Goal: Task Accomplishment & Management: Manage account settings

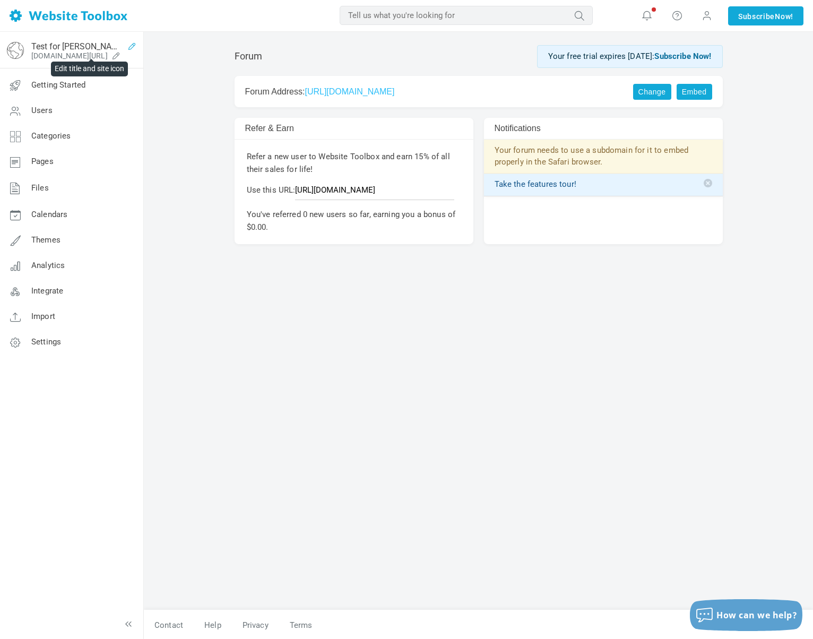
click at [124, 45] on icon at bounding box center [132, 46] width 17 height 8
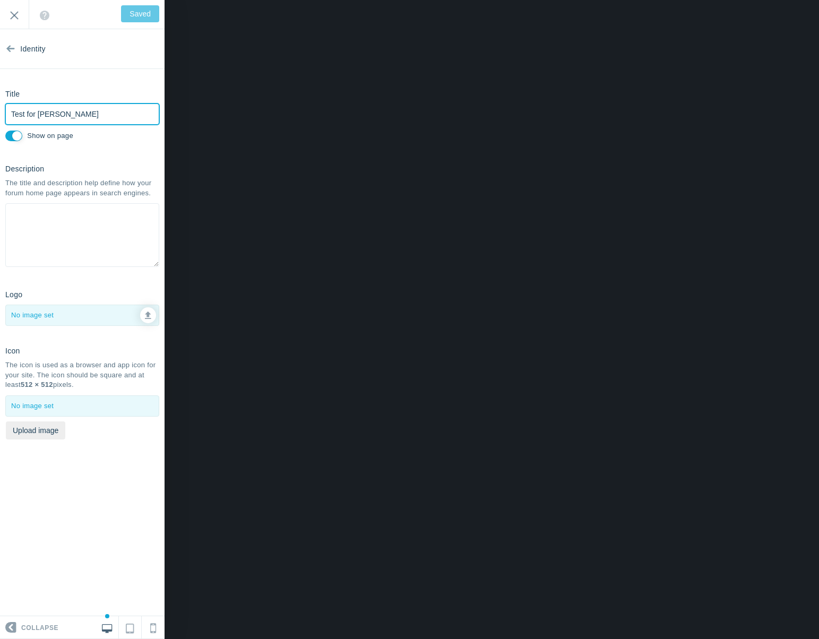
click at [101, 114] on input "Test for Jen L" at bounding box center [82, 113] width 154 height 21
type input "A"
type input "Save"
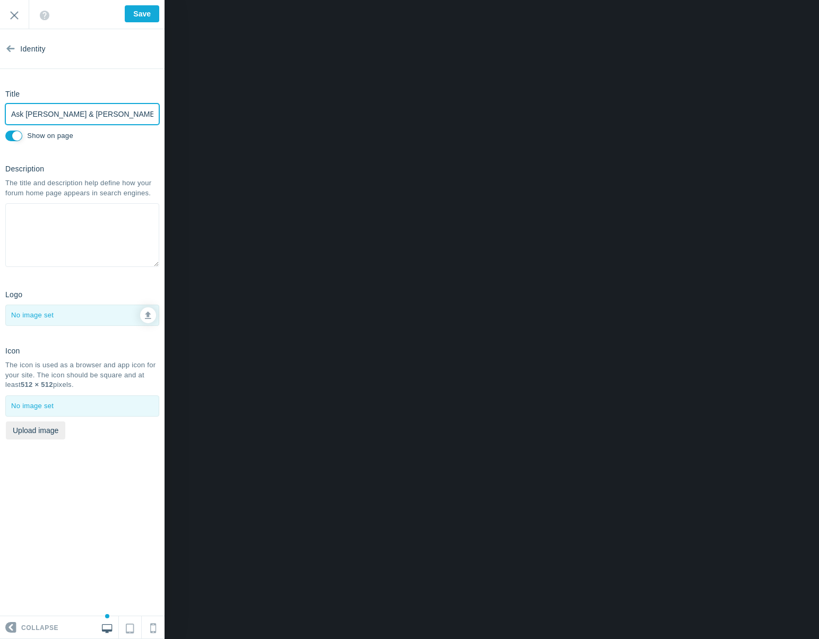
type input "Ask [PERSON_NAME] & [PERSON_NAME]"
click at [108, 239] on textarea at bounding box center [82, 235] width 154 height 64
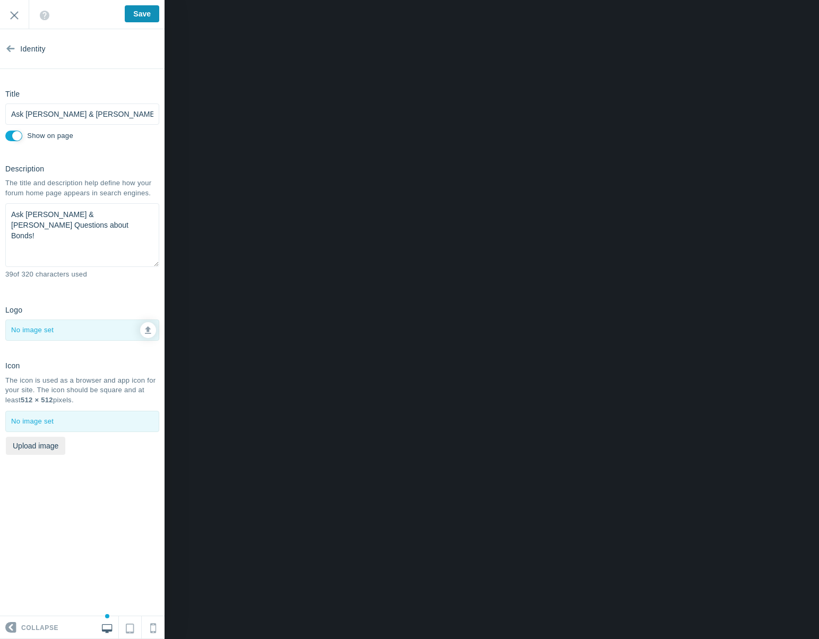
type textarea "Ask Jen & Markus Questions about Bonds!"
click at [132, 13] on input "Save" at bounding box center [142, 13] width 34 height 17
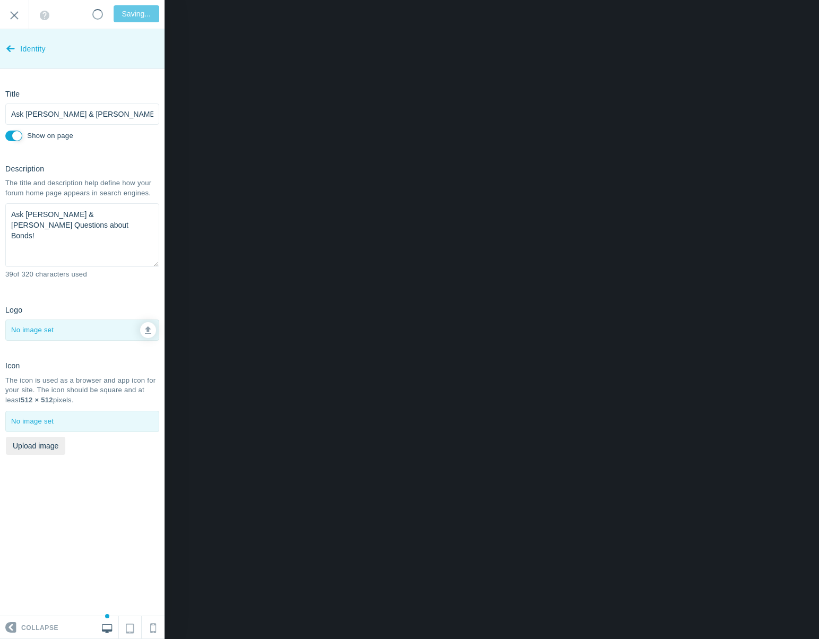
type input "Saved"
click at [11, 46] on icon at bounding box center [10, 47] width 8 height 40
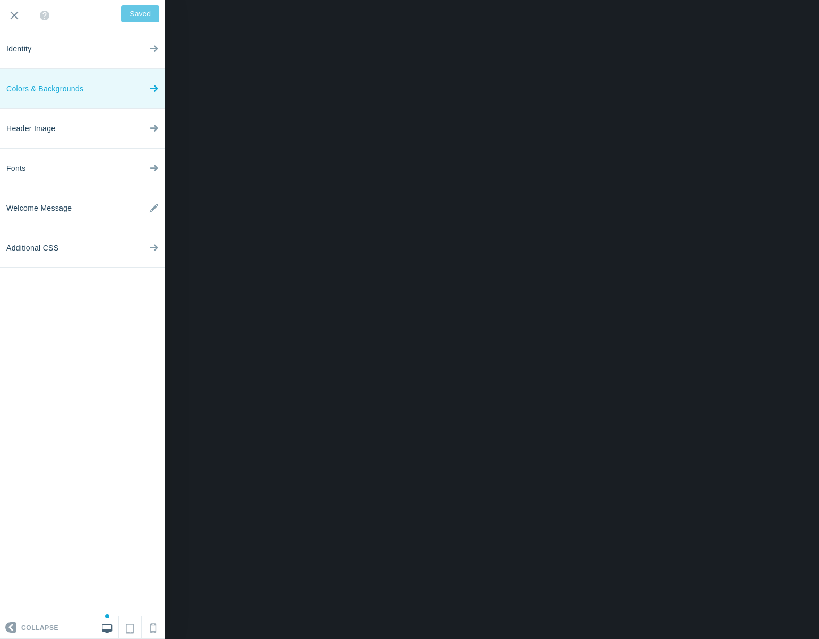
click at [68, 96] on span "Colors & Backgrounds" at bounding box center [44, 89] width 77 height 40
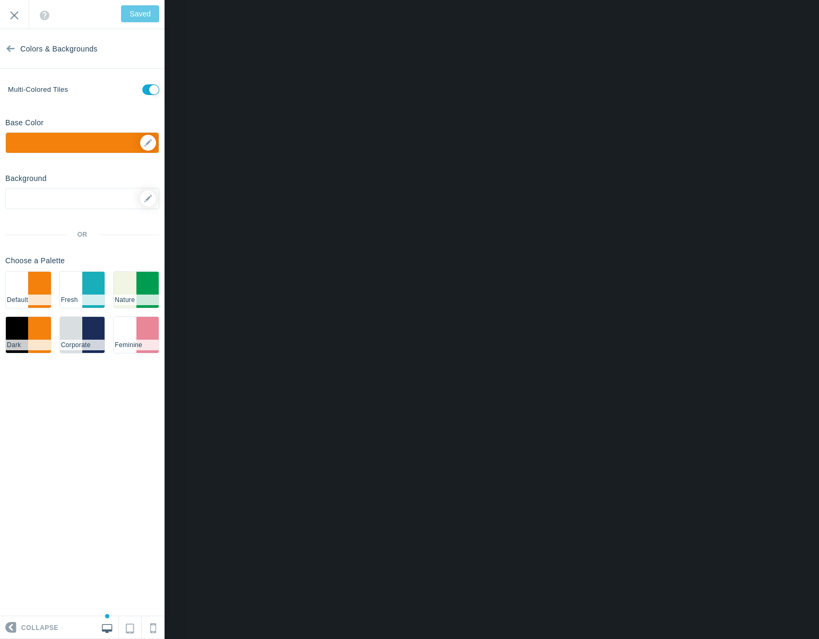
click at [145, 89] on input "checkbox" at bounding box center [150, 89] width 17 height 11
checkbox input "false"
type input "Save"
click at [145, 201] on icon at bounding box center [147, 198] width 7 height 7
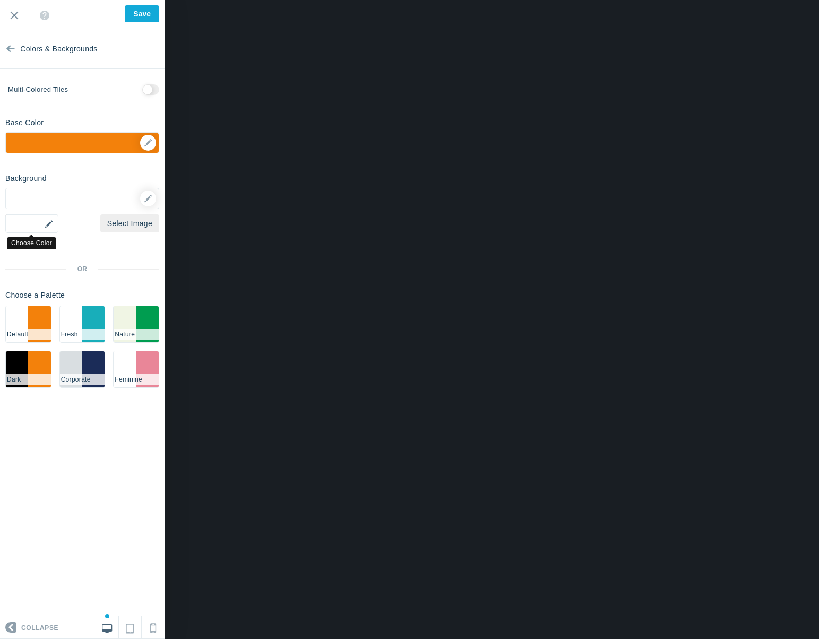
click at [34, 223] on div "▼" at bounding box center [31, 223] width 53 height 19
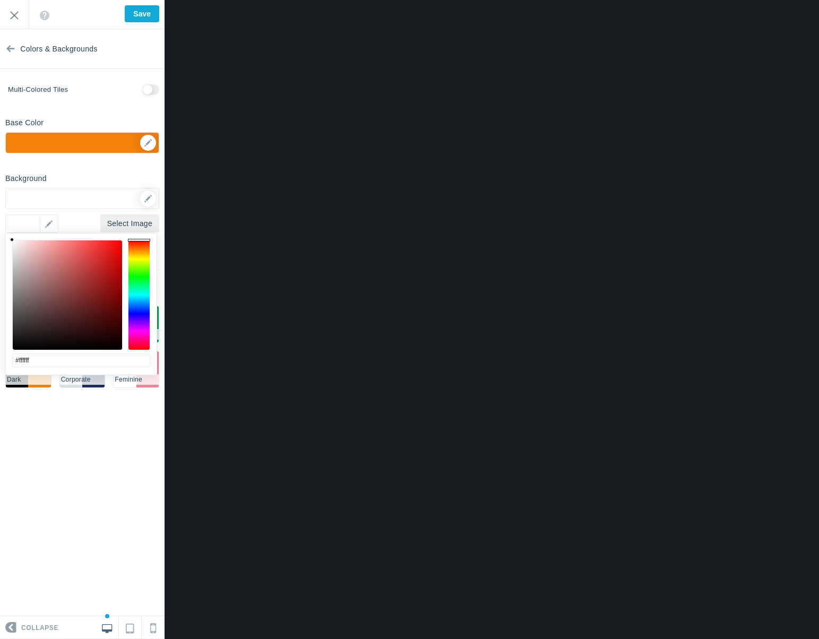
click at [69, 172] on div "Background Options Select Image ▼ Position Repeat Fixed Position Underlying Col…" at bounding box center [82, 282] width 165 height 227
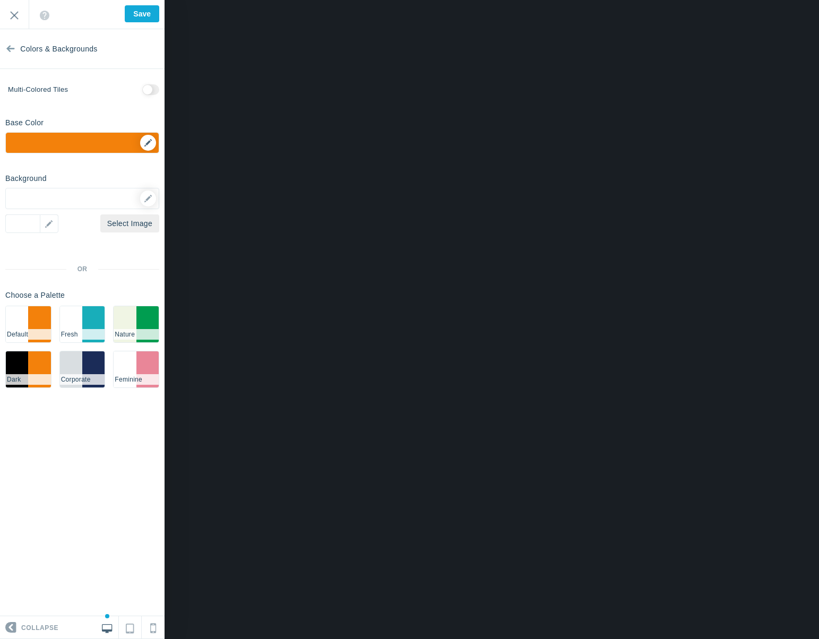
click at [142, 143] on div "▼" at bounding box center [82, 146] width 153 height 27
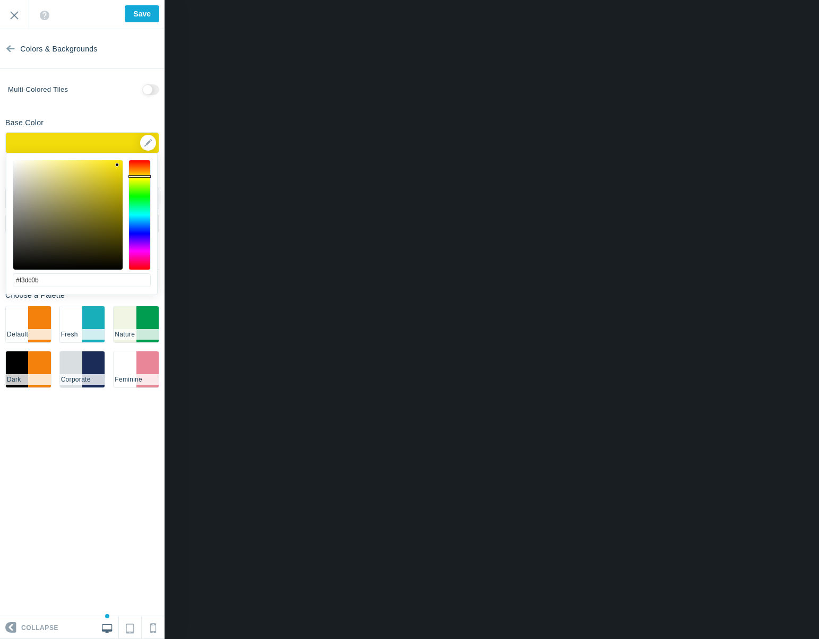
drag, startPoint x: 133, startPoint y: 178, endPoint x: 143, endPoint y: 176, distance: 10.2
click at [143, 176] on div at bounding box center [139, 215] width 22 height 110
drag, startPoint x: 102, startPoint y: 163, endPoint x: 131, endPoint y: 155, distance: 29.7
click at [131, 155] on div "#ffe600 cancel choose" at bounding box center [81, 300] width 151 height 295
click at [143, 176] on div at bounding box center [139, 215] width 22 height 110
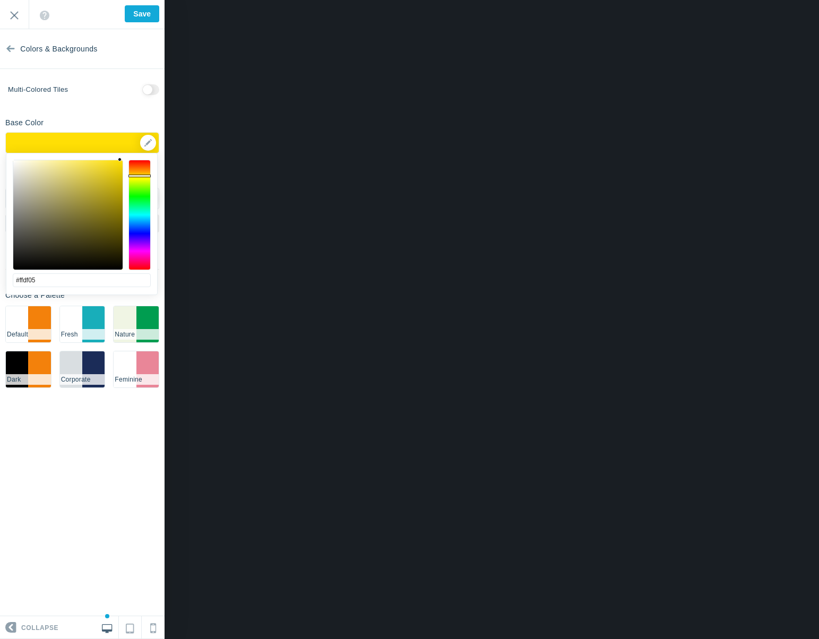
type input "#ffdf04"
click at [120, 155] on div "#ffdf04 cancel choose" at bounding box center [81, 300] width 151 height 295
click at [104, 96] on div "Multi-colored tiles" at bounding box center [82, 91] width 165 height 13
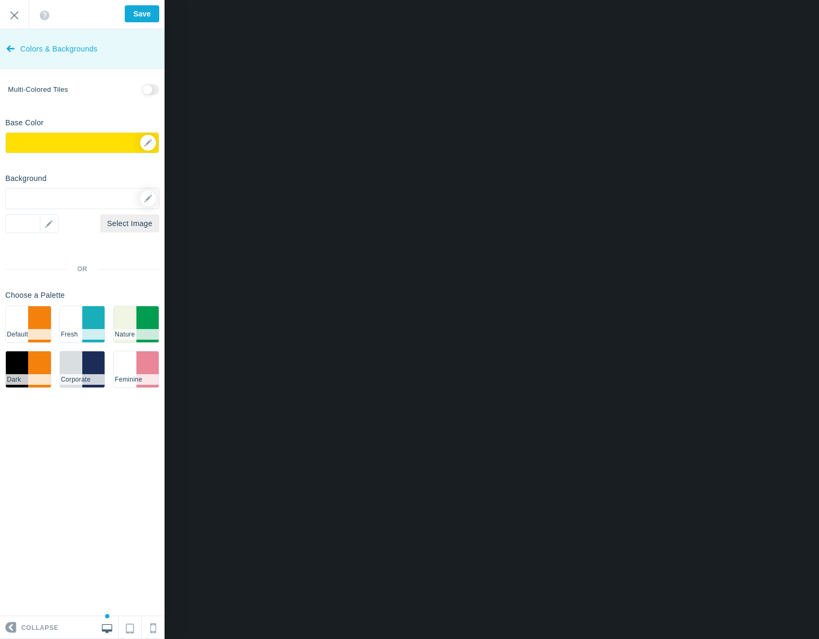
click at [11, 42] on icon at bounding box center [10, 47] width 8 height 40
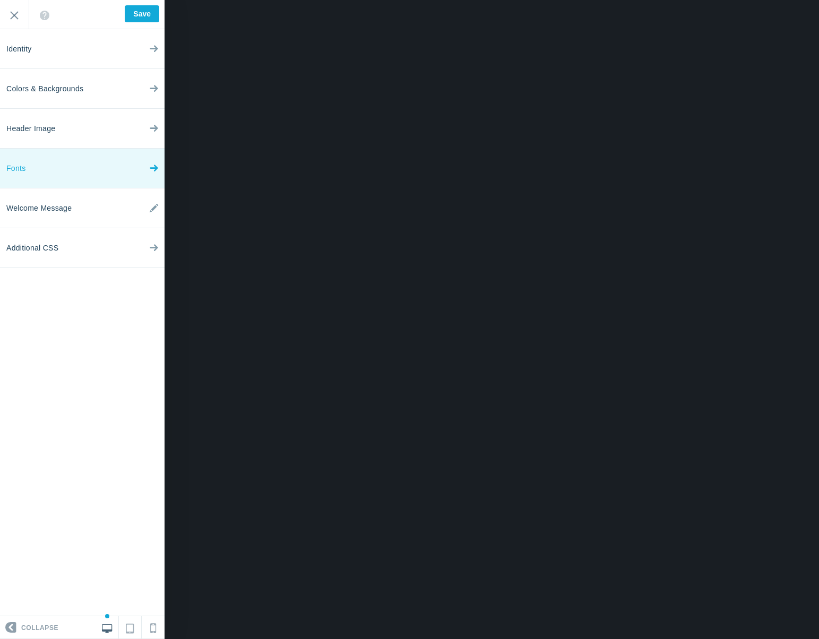
click at [54, 161] on link "Fonts" at bounding box center [82, 169] width 165 height 40
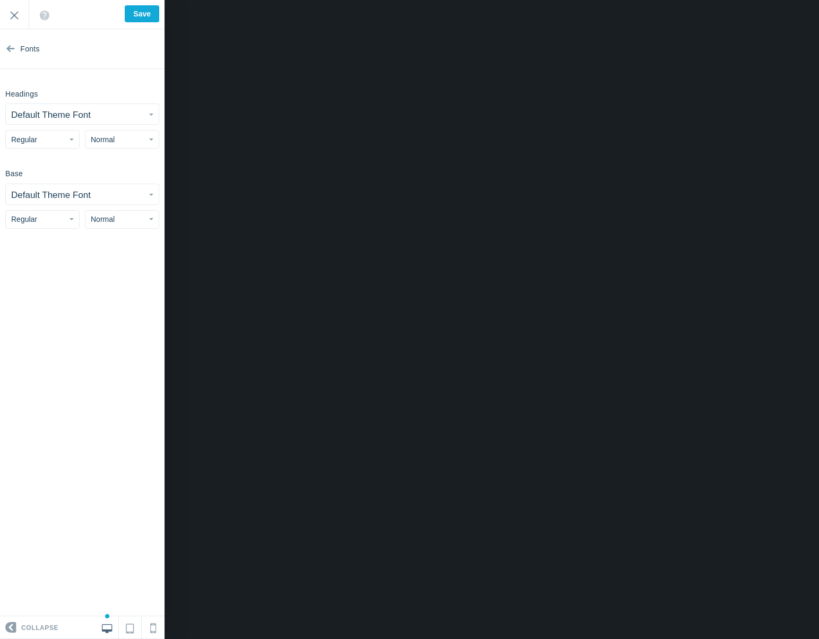
click at [58, 110] on small "Default Theme Font" at bounding box center [51, 115] width 80 height 10
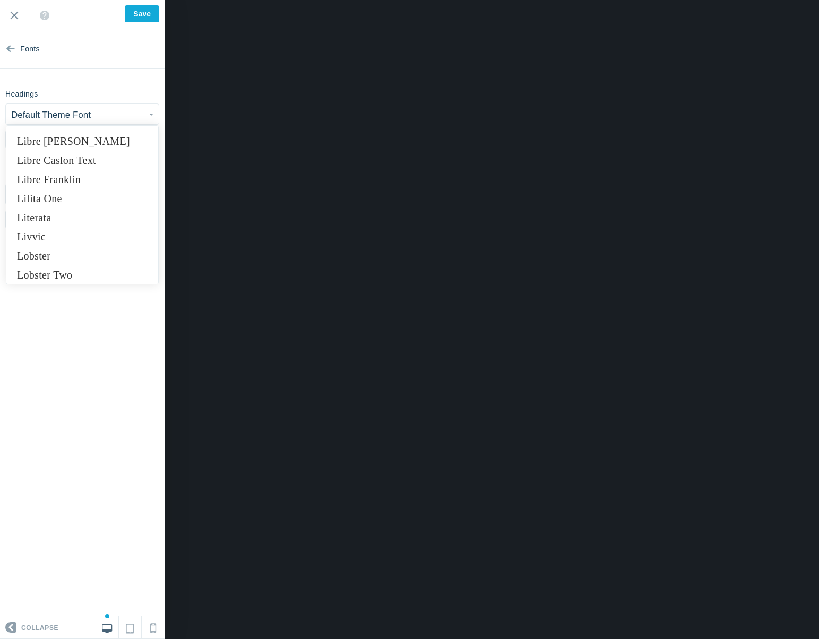
scroll to position [4476, 0]
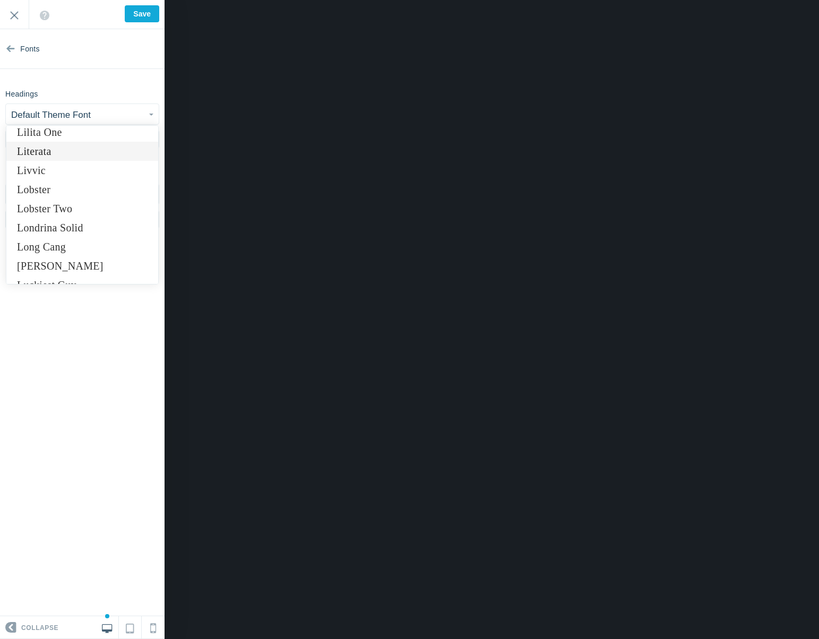
click at [62, 150] on link "Literata" at bounding box center [82, 151] width 152 height 19
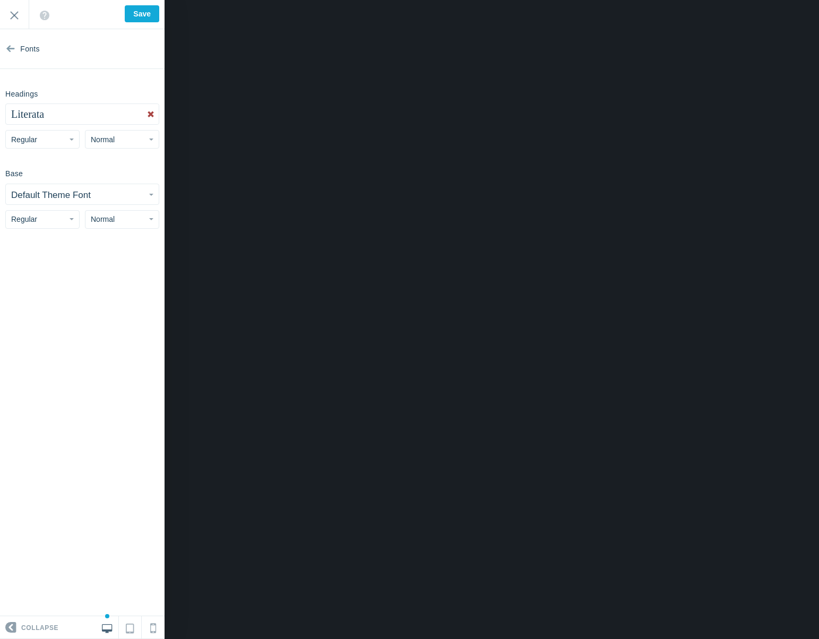
click at [62, 194] on small "Default Theme Font" at bounding box center [51, 195] width 80 height 10
click at [62, 197] on small "Default Theme Font" at bounding box center [51, 195] width 80 height 10
click at [56, 196] on small "Default Theme Font" at bounding box center [51, 195] width 80 height 10
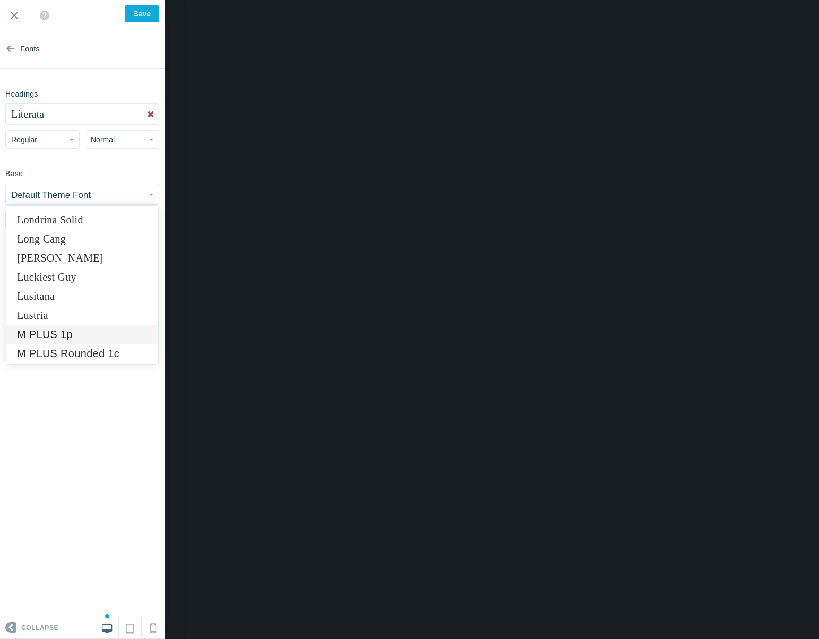
scroll to position [4552, 0]
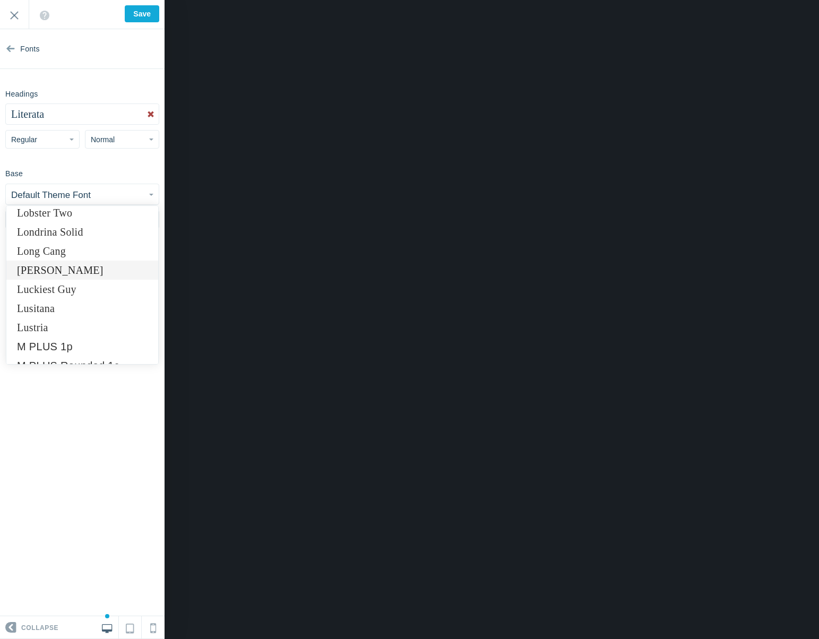
click at [54, 266] on link "Lora" at bounding box center [82, 270] width 152 height 19
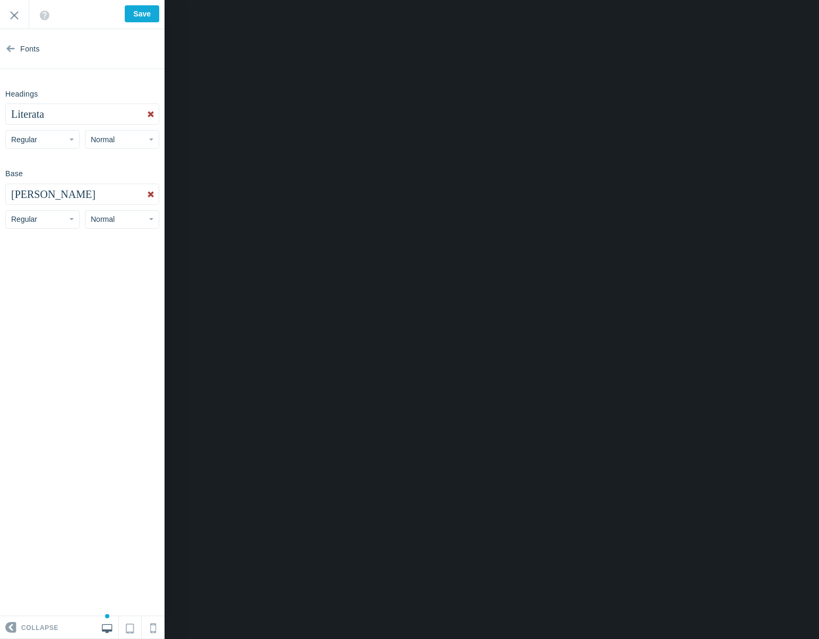
click at [42, 110] on span "Literata" at bounding box center [27, 114] width 33 height 12
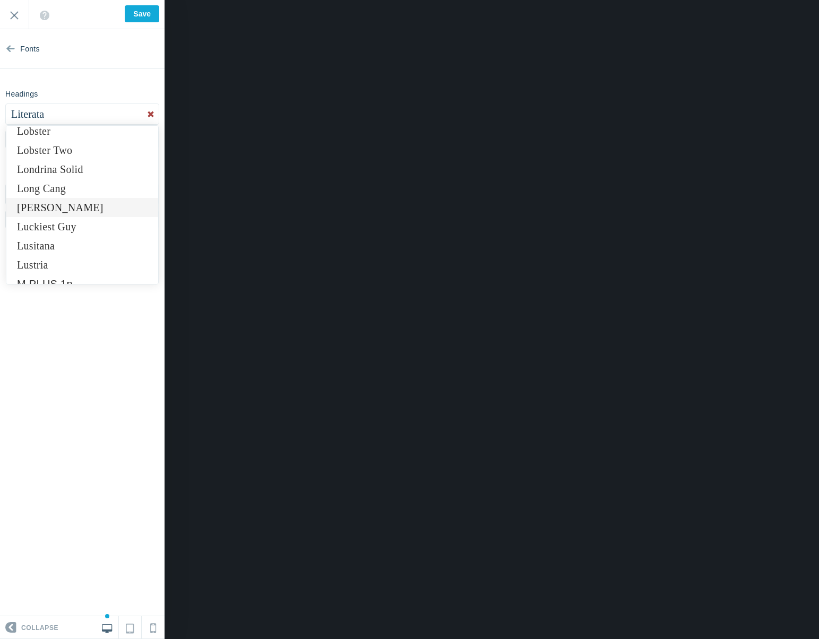
scroll to position [4537, 0]
click at [55, 209] on link "Lora" at bounding box center [82, 205] width 152 height 19
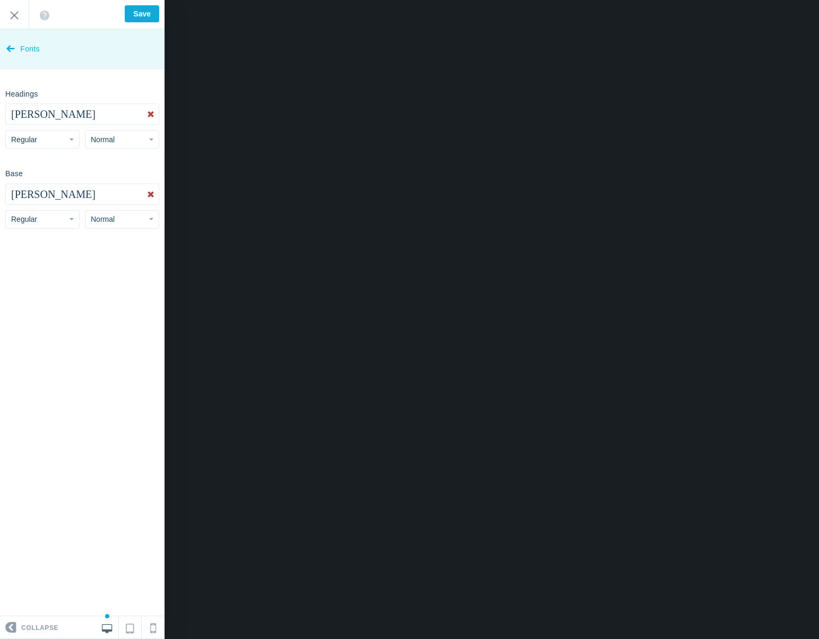
click at [14, 49] on icon at bounding box center [10, 47] width 8 height 40
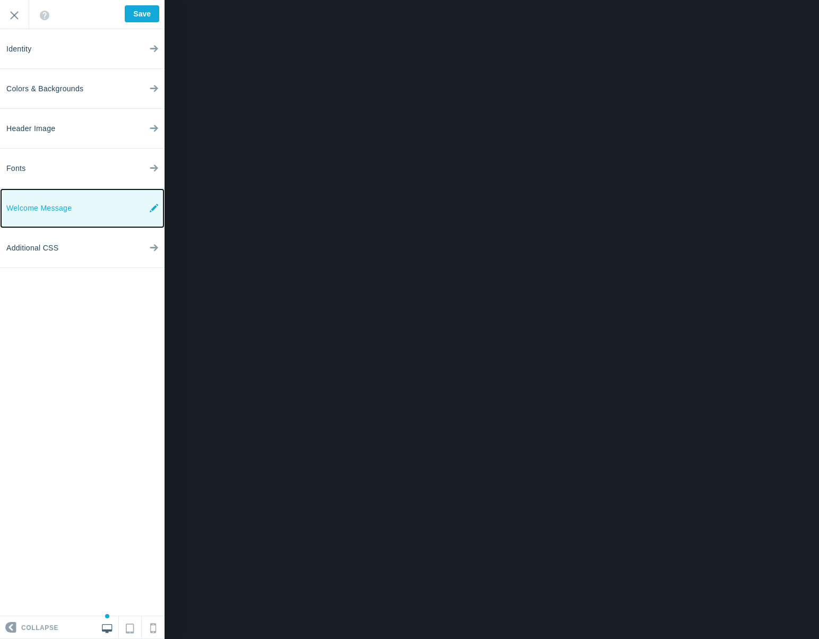
click at [47, 201] on span "Welcome Message" at bounding box center [38, 208] width 65 height 40
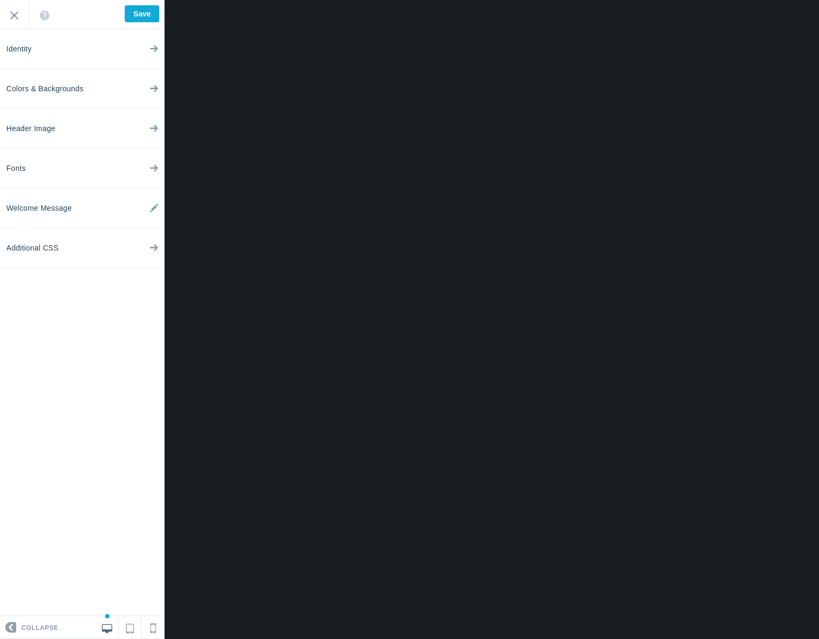
click at [0, 0] on div "Loading..." at bounding box center [0, 0] width 0 height 0
click at [75, 81] on span "Colors & Backgrounds" at bounding box center [44, 89] width 77 height 40
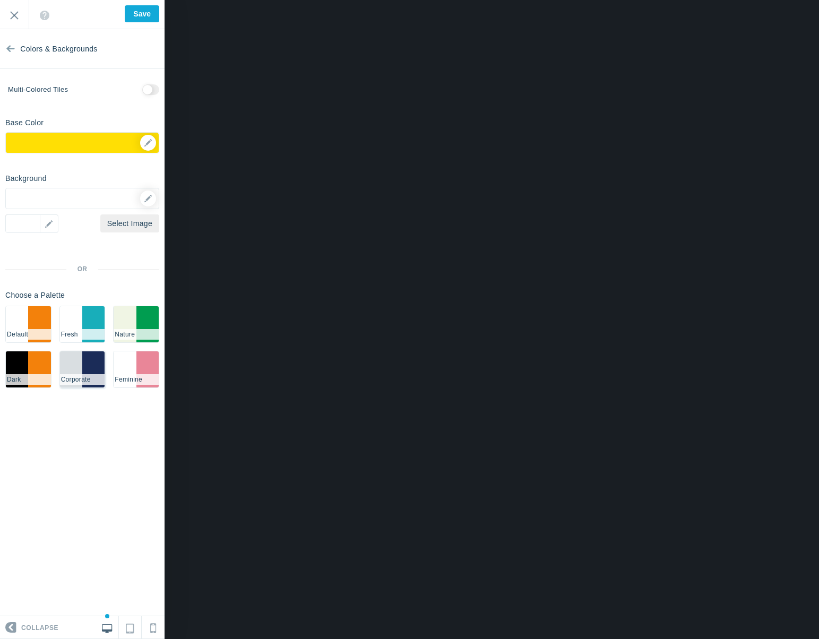
click at [75, 370] on li "#d9dee1" at bounding box center [71, 369] width 22 height 36
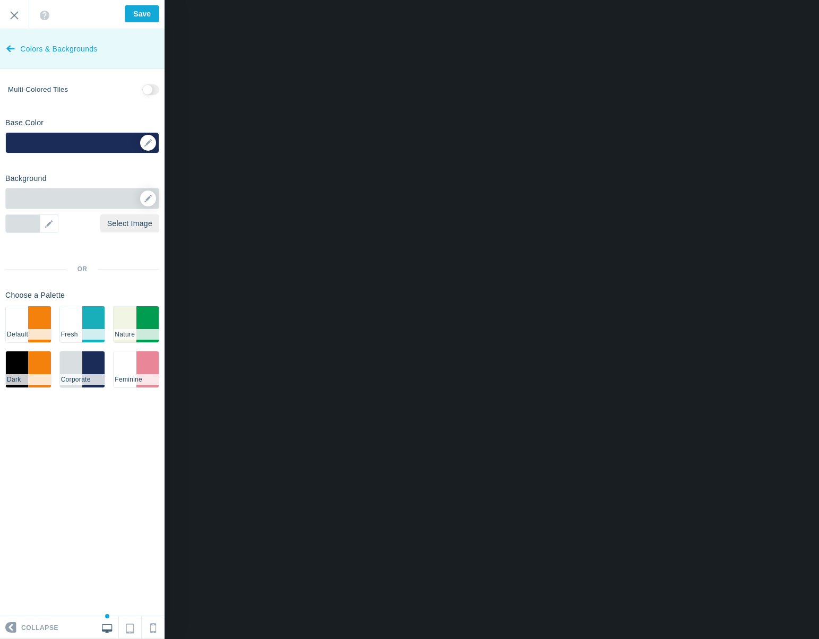
click at [21, 49] on span "Colors & Backgrounds" at bounding box center [58, 49] width 77 height 40
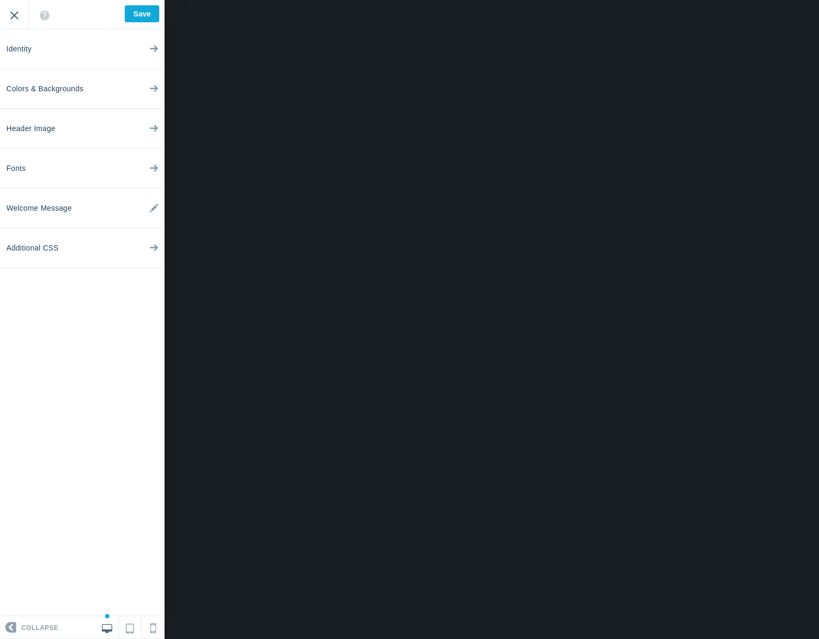
click at [17, 22] on input "Exit" at bounding box center [14, 14] width 29 height 29
click at [149, 18] on input "Save" at bounding box center [142, 13] width 34 height 17
type input "Saved"
click at [19, 20] on input "Exit" at bounding box center [14, 14] width 29 height 29
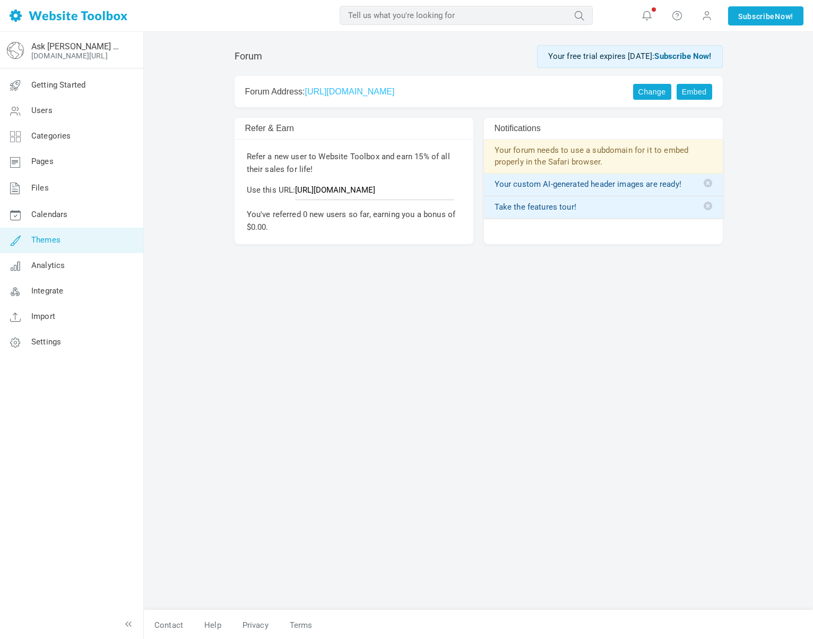
click at [60, 242] on span "Themes" at bounding box center [45, 240] width 29 height 10
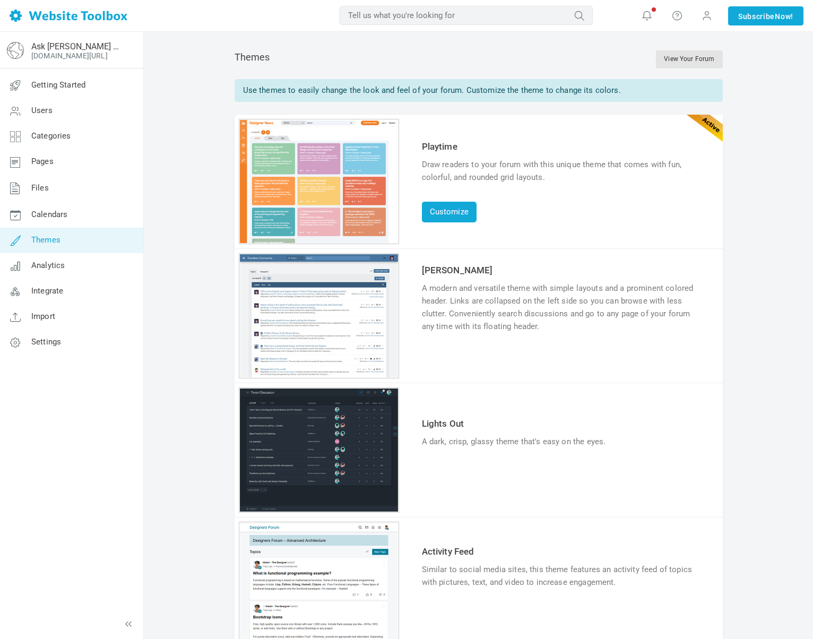
click at [291, 336] on div "1 2 3 4 5 6" at bounding box center [319, 315] width 160 height 125
click at [472, 361] on link "Try & Customize" at bounding box center [461, 359] width 78 height 17
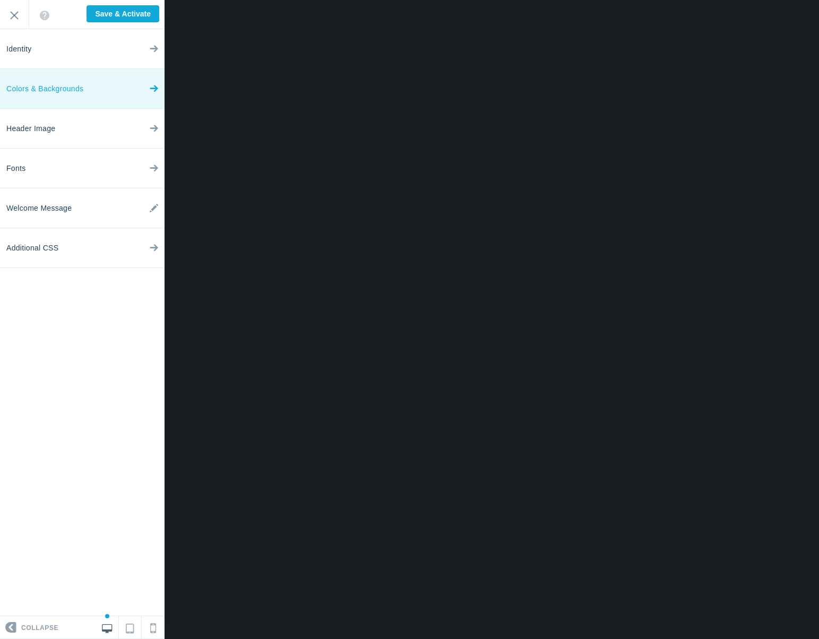
click at [51, 80] on span "Colors & Backgrounds" at bounding box center [44, 89] width 77 height 40
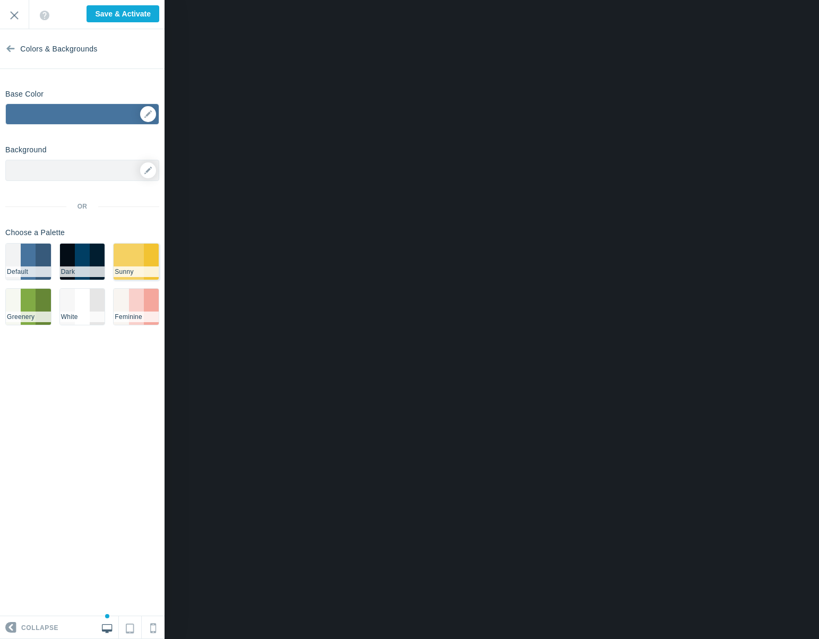
click at [130, 257] on li "#F5D162" at bounding box center [136, 262] width 15 height 36
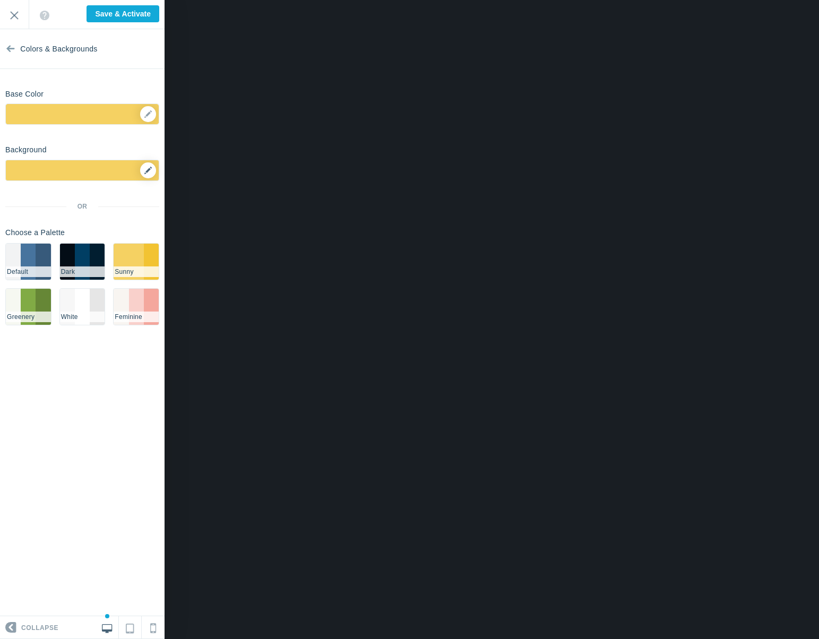
click at [149, 174] on link at bounding box center [148, 170] width 16 height 16
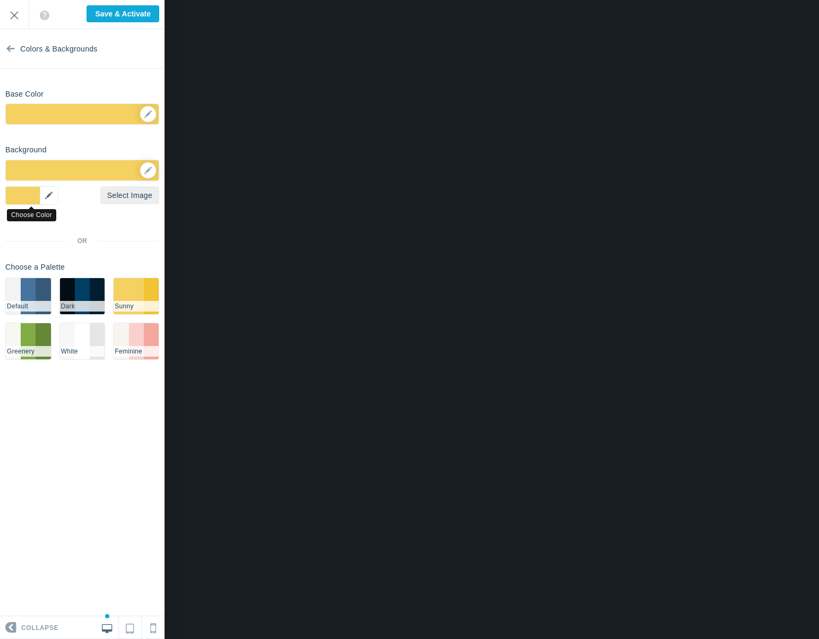
click at [37, 196] on div "▼" at bounding box center [31, 195] width 53 height 19
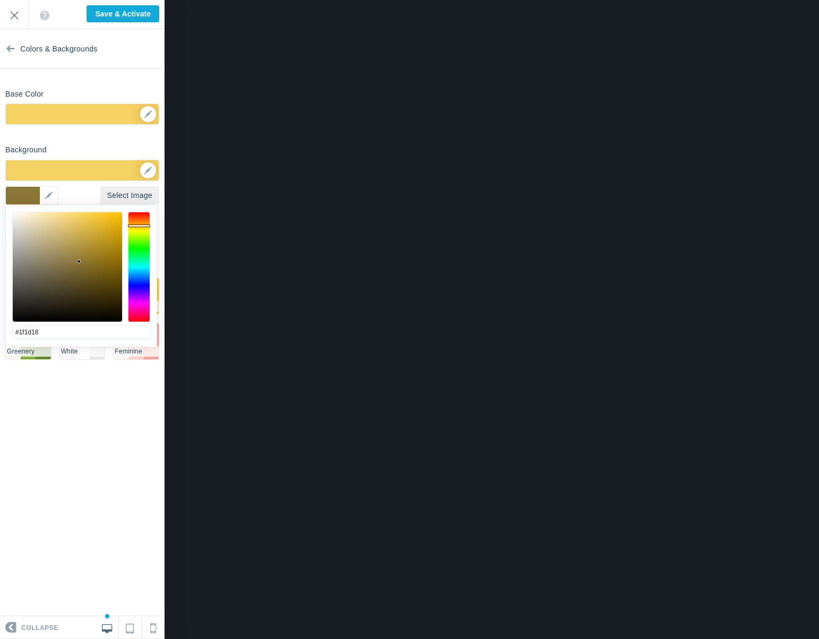
type input "#000000"
drag, startPoint x: 79, startPoint y: 262, endPoint x: 7, endPoint y: 339, distance: 105.5
click at [7, 339] on div "#000000 cancel choose" at bounding box center [81, 352] width 151 height 295
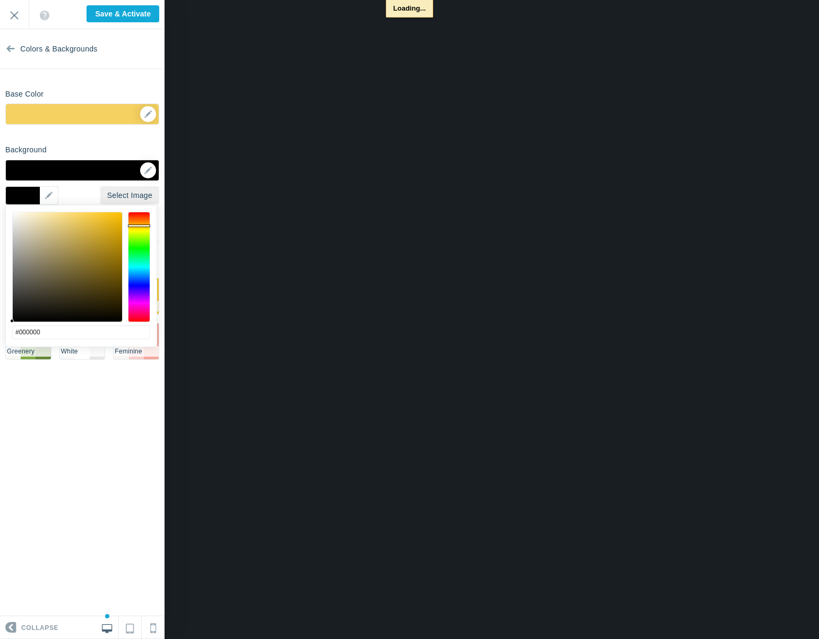
click at [65, 425] on section "Colors & Backgrounds Base Color ▼ Background Options Select Image ▼ Position Re…" at bounding box center [82, 322] width 165 height 587
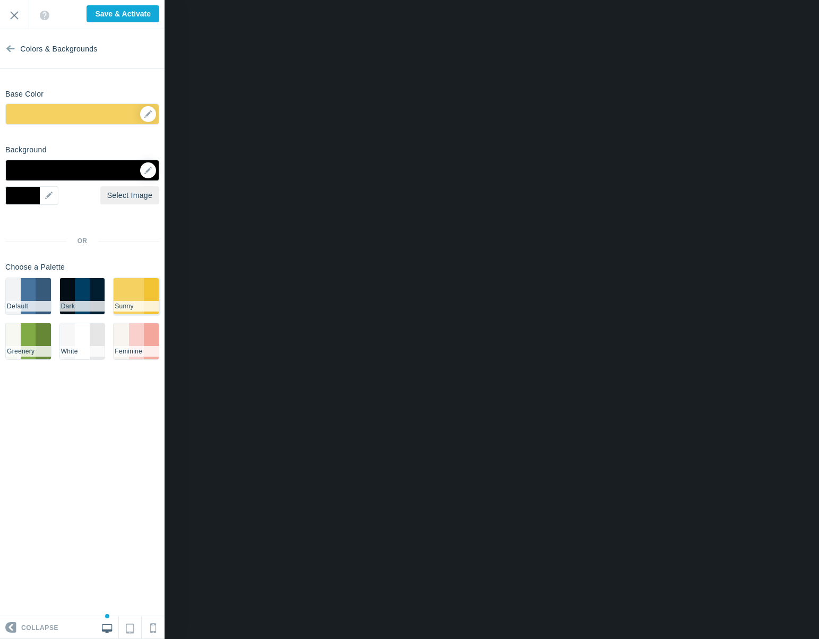
click at [127, 298] on li "#F5D162" at bounding box center [121, 296] width 15 height 36
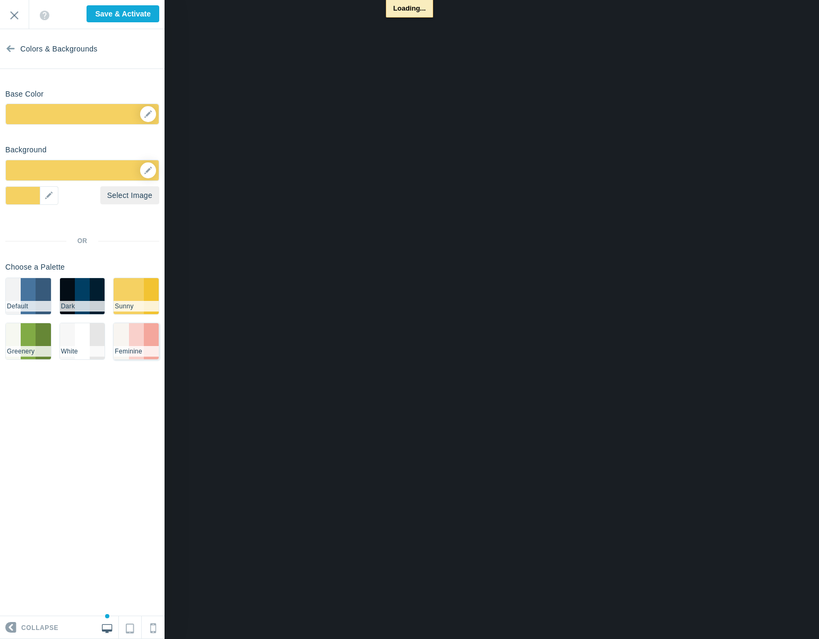
click at [133, 339] on li "#F9D0CB" at bounding box center [136, 341] width 15 height 36
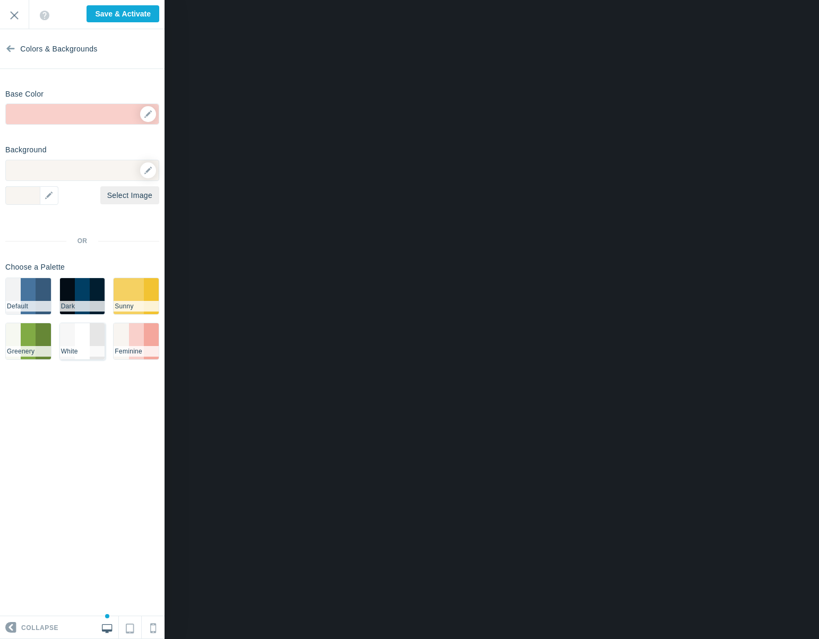
click at [73, 336] on li "#F7F7F7" at bounding box center [67, 341] width 15 height 36
click at [77, 282] on li "#003e63" at bounding box center [82, 296] width 15 height 36
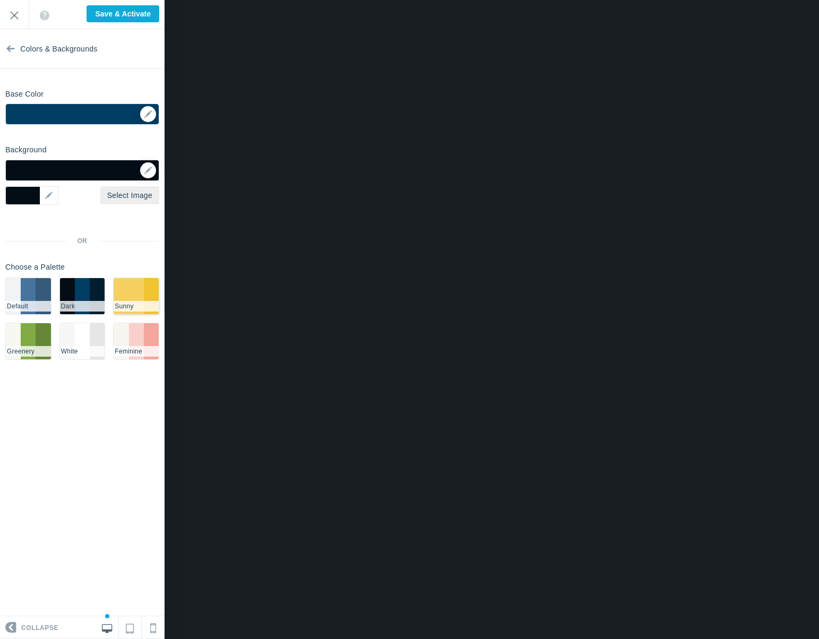
click at [130, 295] on li "#F5D162" at bounding box center [136, 296] width 15 height 36
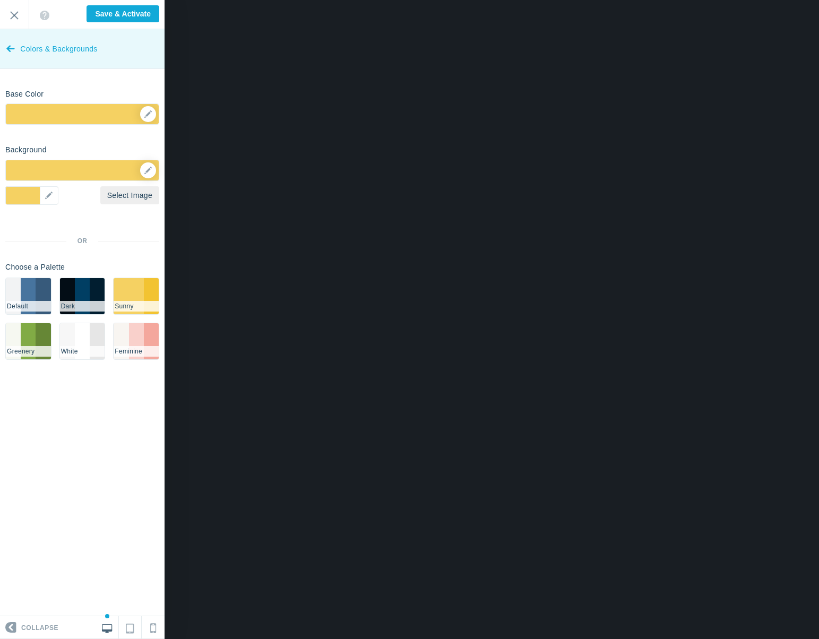
click at [12, 48] on icon at bounding box center [10, 47] width 8 height 40
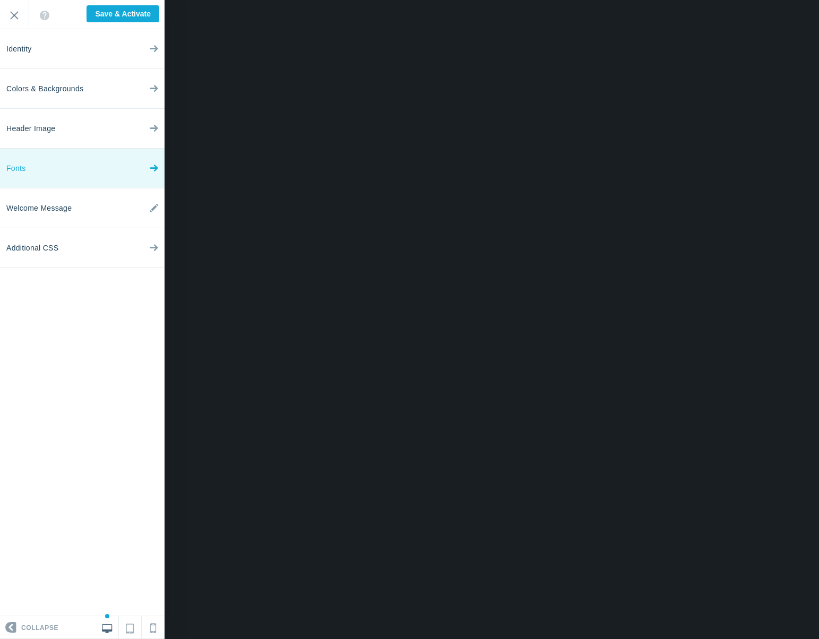
click at [52, 161] on link "Fonts" at bounding box center [82, 169] width 165 height 40
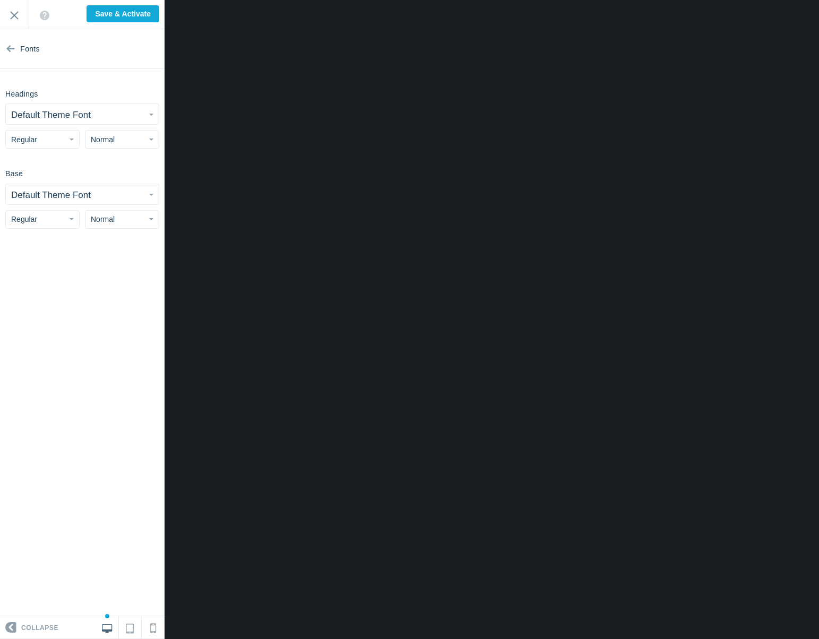
click at [21, 117] on small "Default Theme Font" at bounding box center [51, 115] width 80 height 10
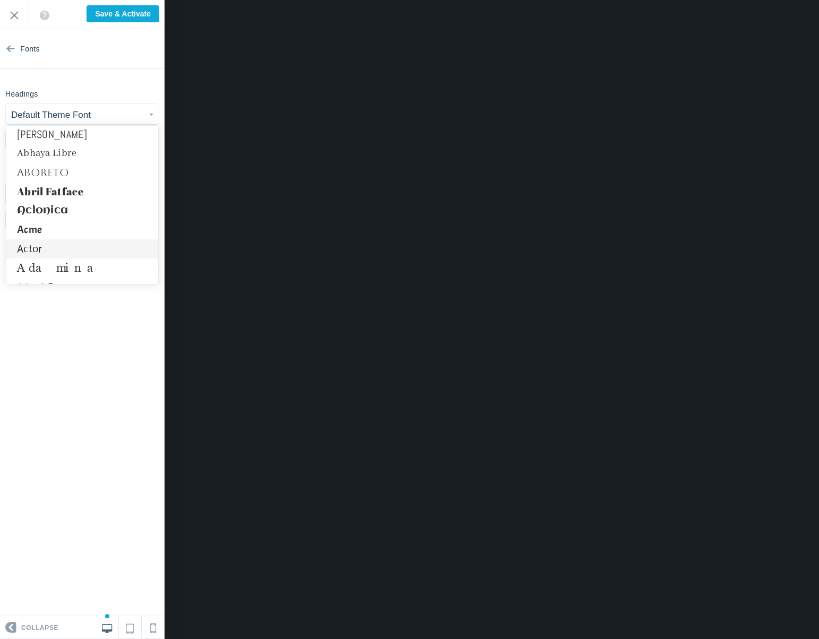
scroll to position [4, 0]
click at [79, 245] on link "Actor" at bounding box center [82, 248] width 152 height 19
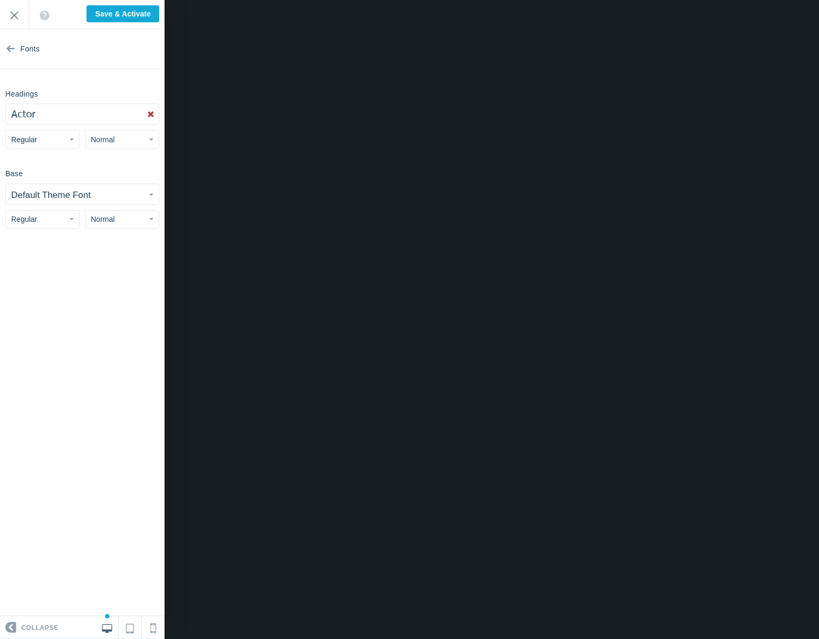
click at [27, 193] on small "Default Theme Font" at bounding box center [51, 195] width 80 height 10
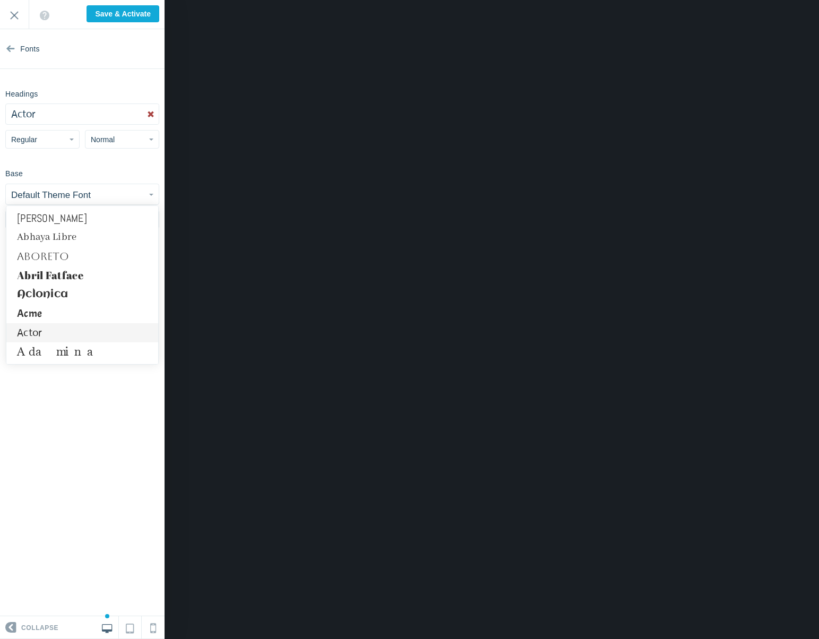
click at [55, 335] on link "Actor" at bounding box center [82, 332] width 152 height 19
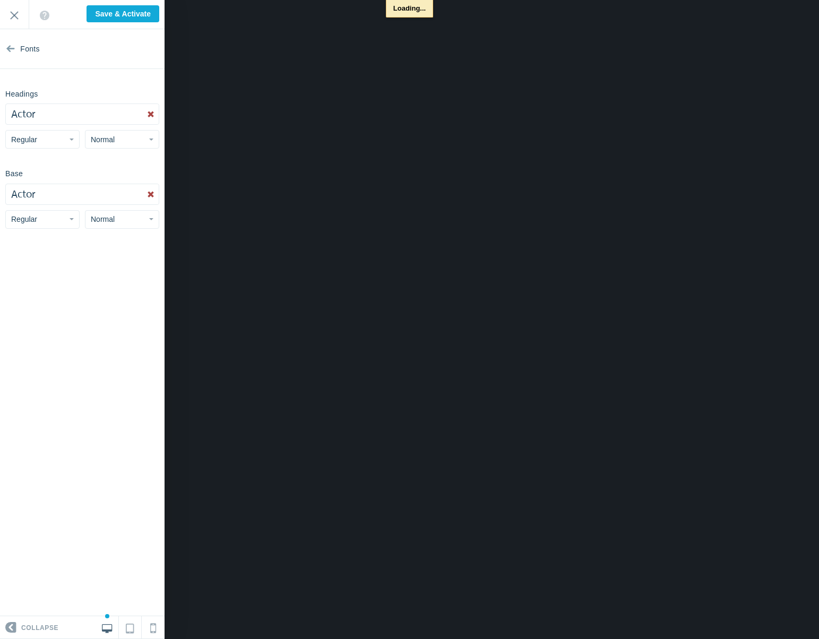
click at [98, 412] on section "Fonts Headings Actor Abel Abhaya Libre Aboreto Abril Fatface Aclonica Acme Acto…" at bounding box center [82, 322] width 165 height 587
click at [32, 215] on span "Regular" at bounding box center [24, 219] width 26 height 8
click at [26, 280] on link "Bold" at bounding box center [42, 280] width 73 height 19
click at [25, 219] on span "Bold" at bounding box center [18, 219] width 15 height 8
click at [29, 240] on link "Regular" at bounding box center [42, 242] width 73 height 19
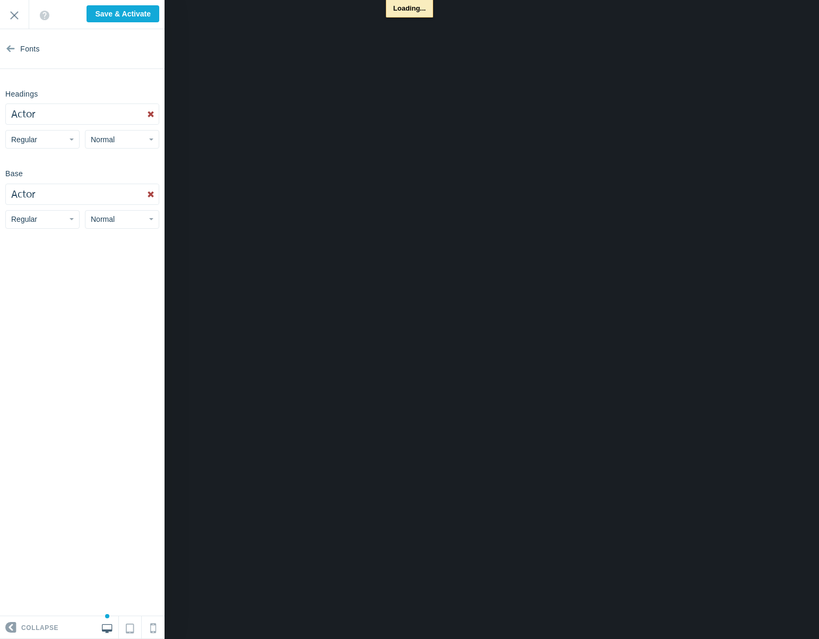
click at [31, 137] on span "Regular" at bounding box center [24, 139] width 26 height 8
click at [33, 194] on link "Bold" at bounding box center [42, 200] width 73 height 19
drag, startPoint x: 25, startPoint y: 135, endPoint x: 27, endPoint y: 145, distance: 9.6
click at [25, 136] on span "Bold" at bounding box center [18, 139] width 15 height 8
click at [36, 214] on link "Italic Bold" at bounding box center [42, 219] width 73 height 19
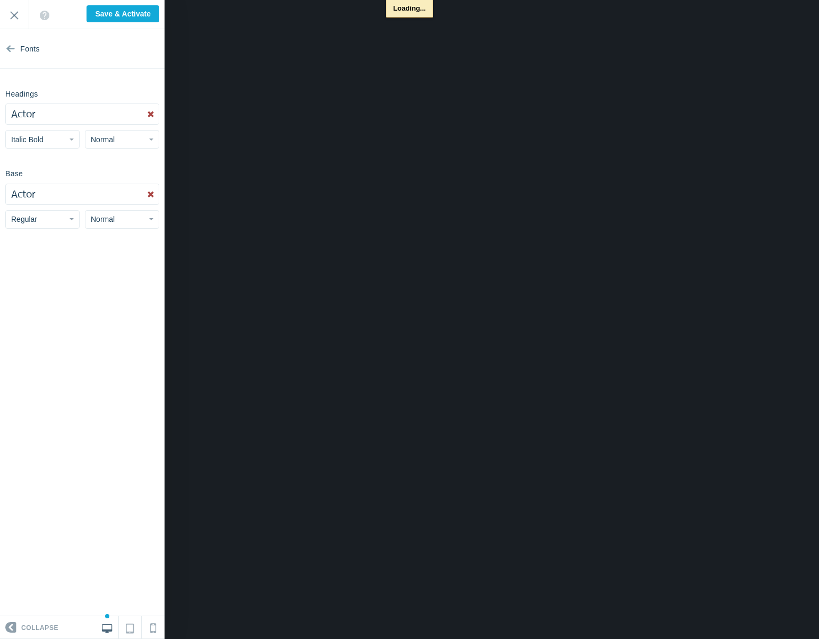
click at [117, 145] on button "Normal" at bounding box center [122, 139] width 74 height 19
click at [106, 205] on link "Large" at bounding box center [121, 200] width 73 height 19
drag, startPoint x: 75, startPoint y: 327, endPoint x: 78, endPoint y: 301, distance: 26.2
click at [75, 327] on section "Fonts Headings Actor Abel Abhaya Libre Aboreto Abril Fatface Aclonica Acme Acto…" at bounding box center [82, 322] width 165 height 587
click at [80, 140] on div "Headings Actor Abel Abhaya Libre Aboreto Abril Fatface Aclonica Acme Actor Adam…" at bounding box center [82, 117] width 165 height 64
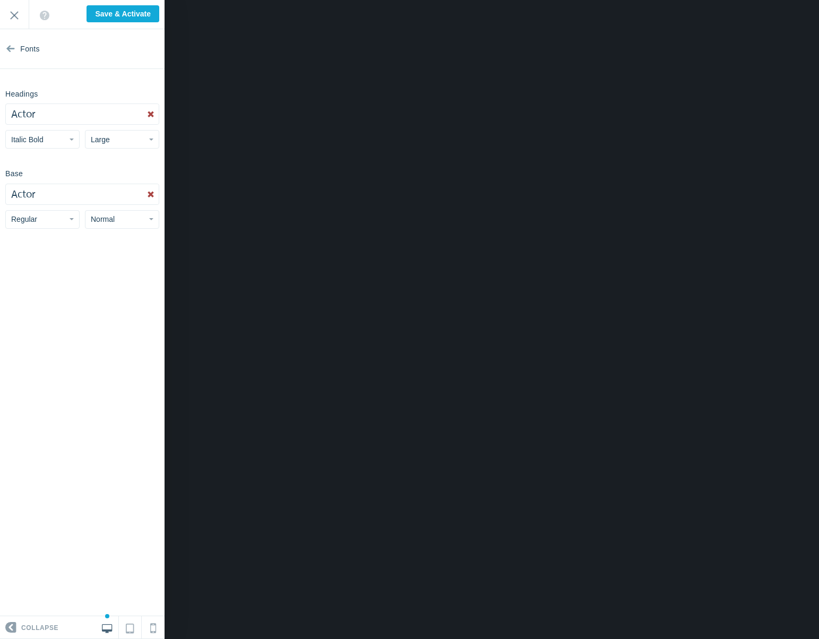
click at [89, 142] on button "Large" at bounding box center [122, 139] width 74 height 19
click at [103, 206] on link "Large" at bounding box center [121, 200] width 73 height 19
click at [118, 142] on button "Large" at bounding box center [122, 139] width 74 height 19
click at [103, 184] on link "Normal" at bounding box center [121, 181] width 73 height 19
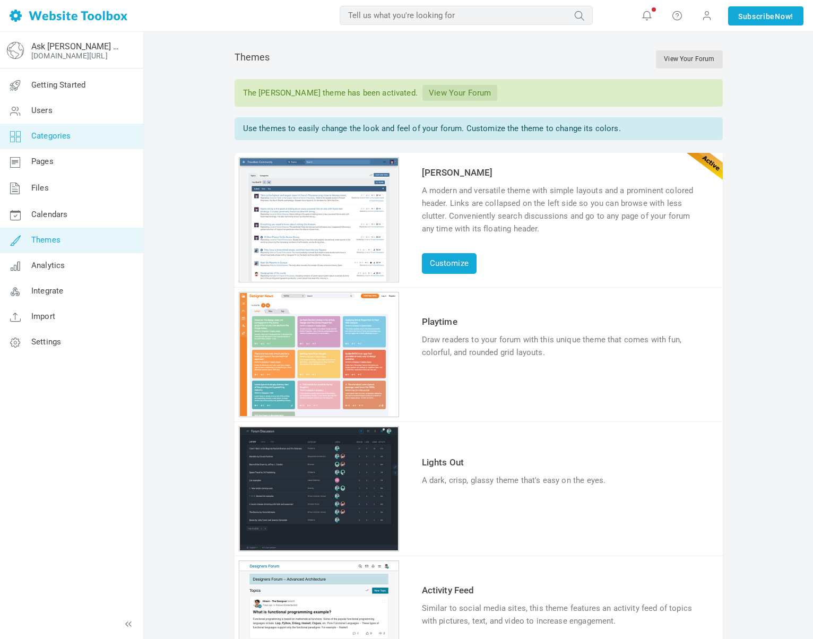
click at [53, 137] on span "Categories" at bounding box center [51, 136] width 40 height 10
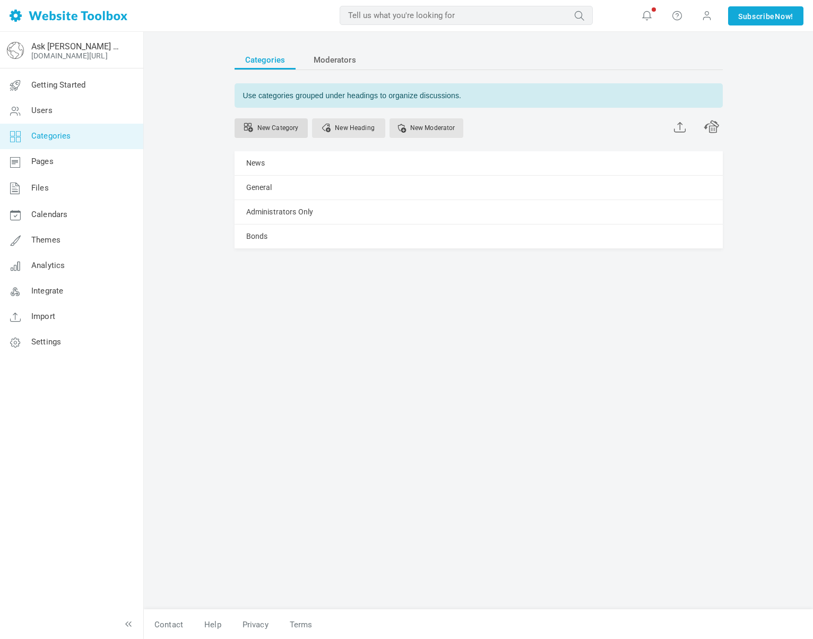
scroll to position [1, 0]
click at [254, 238] on link "Bonds" at bounding box center [257, 235] width 22 height 13
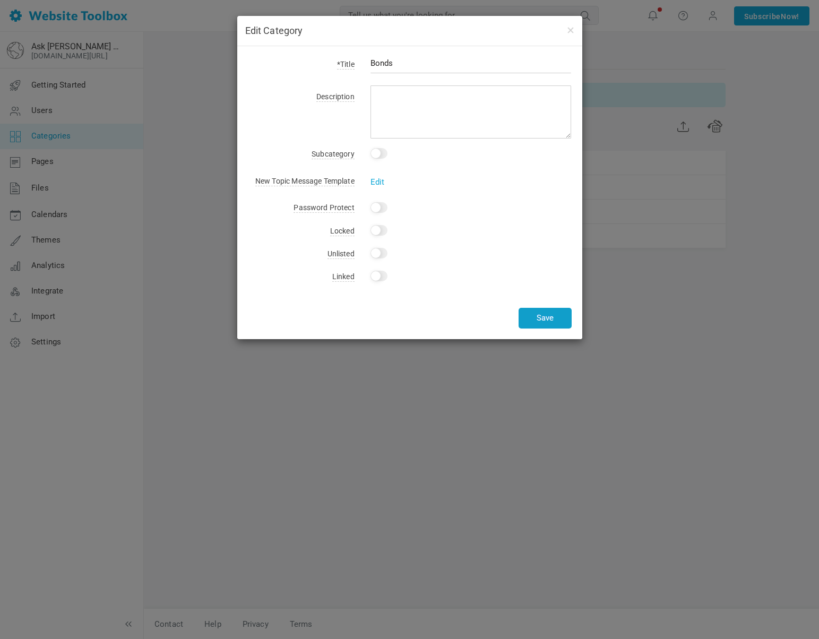
click at [538, 319] on button "Save" at bounding box center [544, 318] width 53 height 21
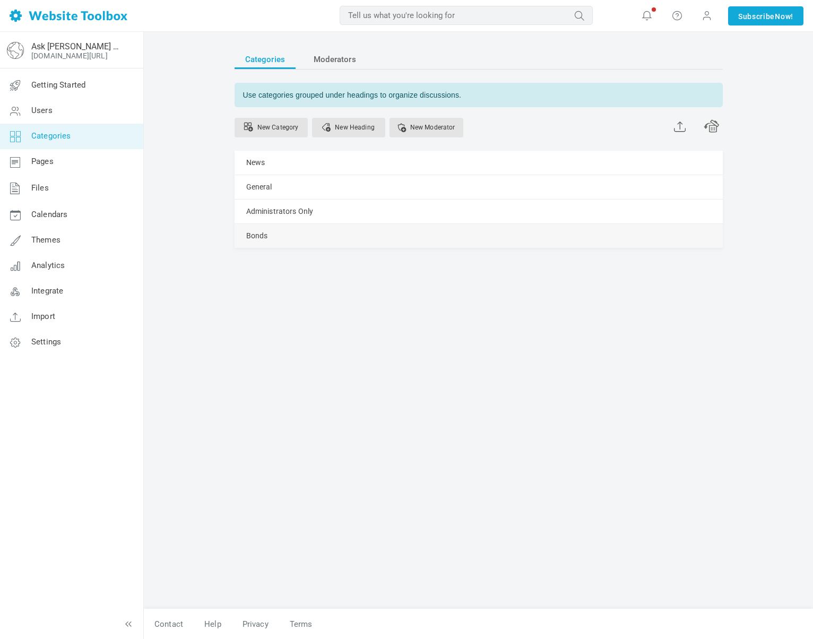
click at [0, 0] on link "Manage" at bounding box center [0, 0] width 0 height 0
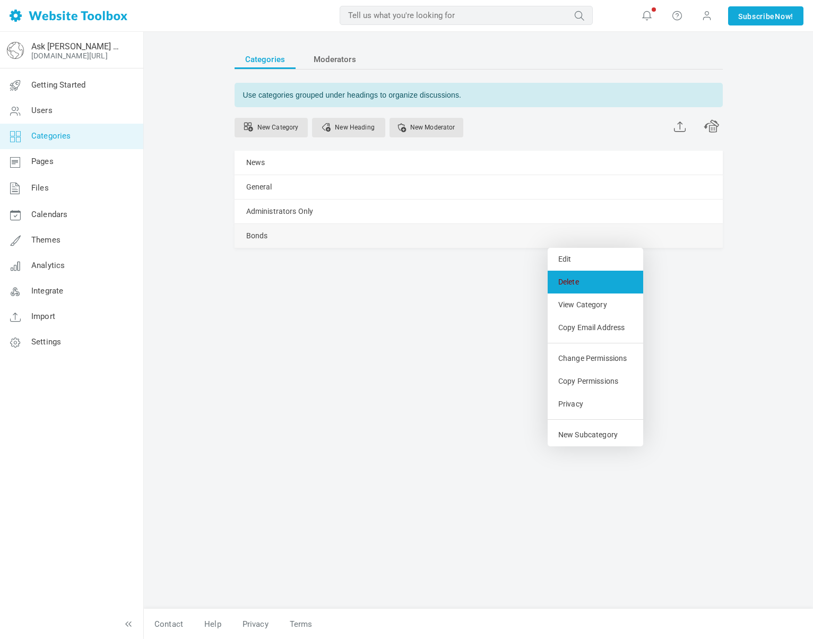
click at [586, 289] on link "Delete" at bounding box center [596, 282] width 96 height 23
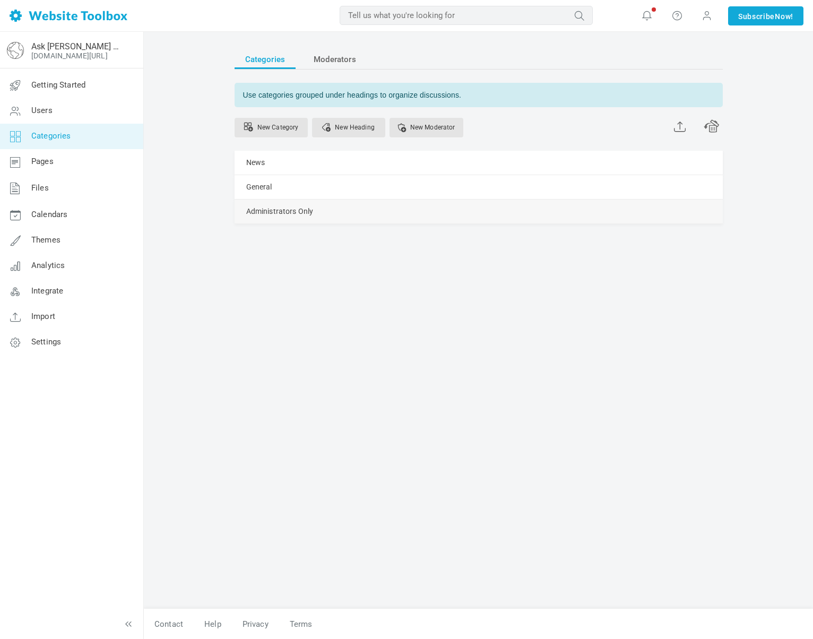
click at [0, 0] on link "Manage" at bounding box center [0, 0] width 0 height 0
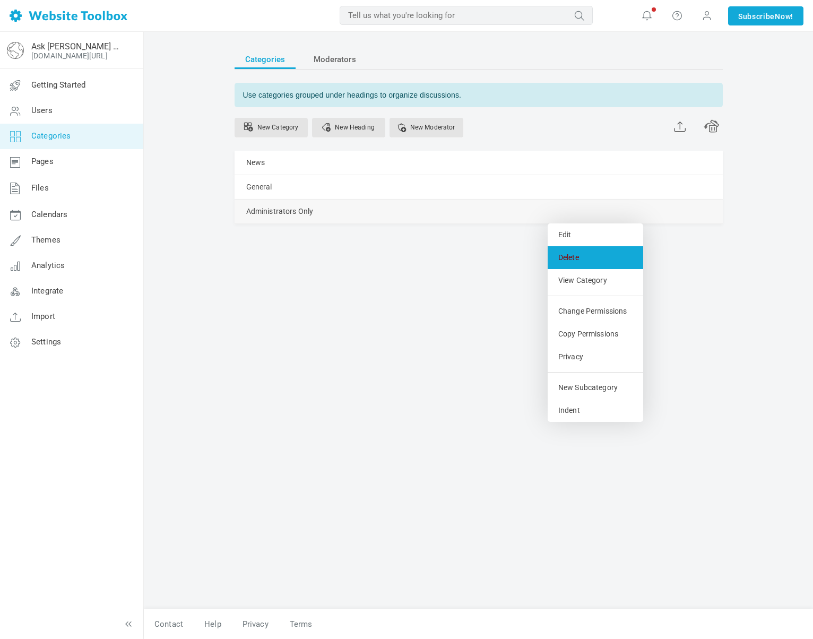
click at [571, 251] on link "Delete" at bounding box center [596, 257] width 96 height 23
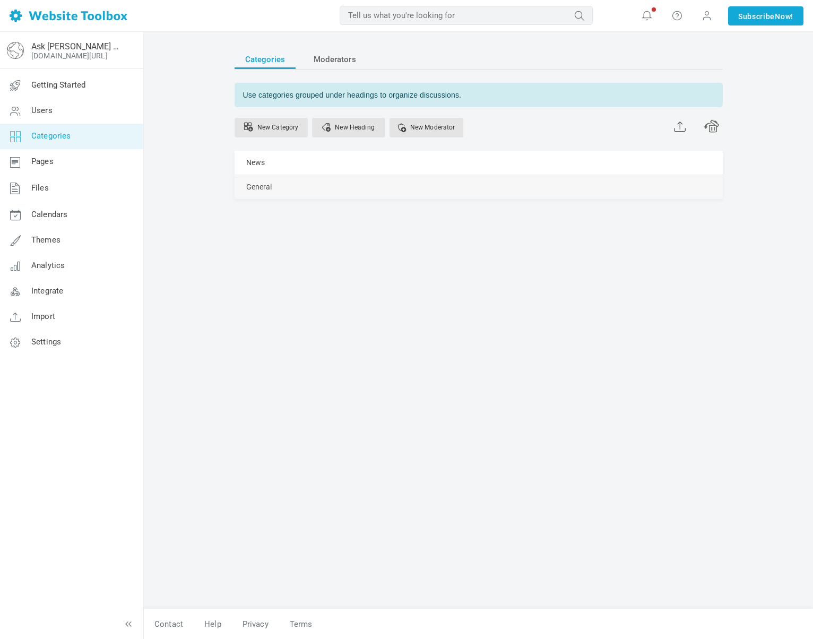
click at [0, 0] on link "Manage" at bounding box center [0, 0] width 0 height 0
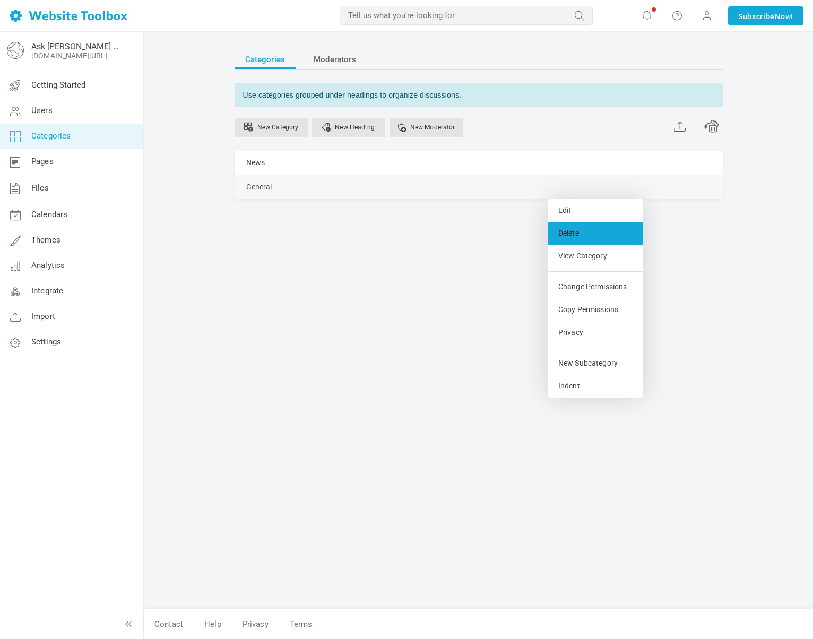
click at [576, 236] on link "Delete" at bounding box center [596, 233] width 96 height 23
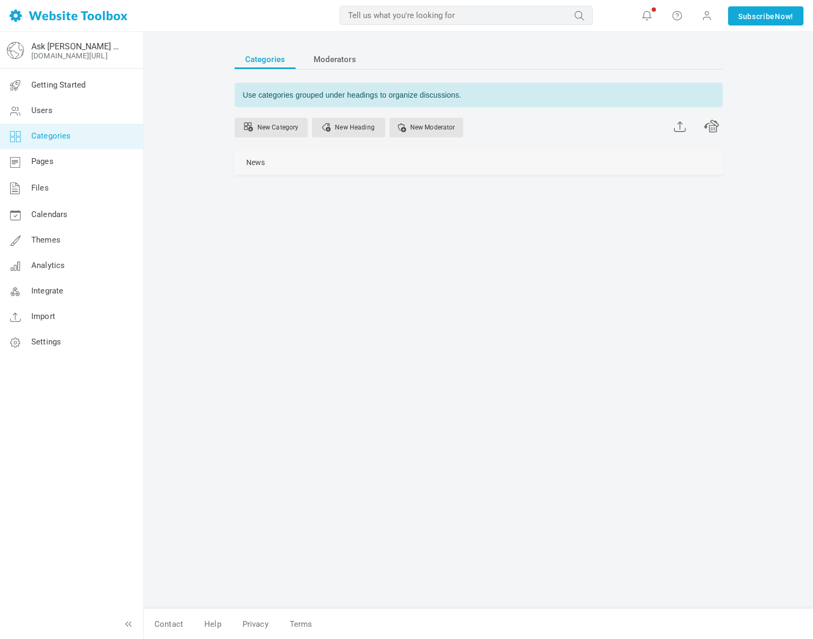
click at [0, 0] on link "Manage" at bounding box center [0, 0] width 0 height 0
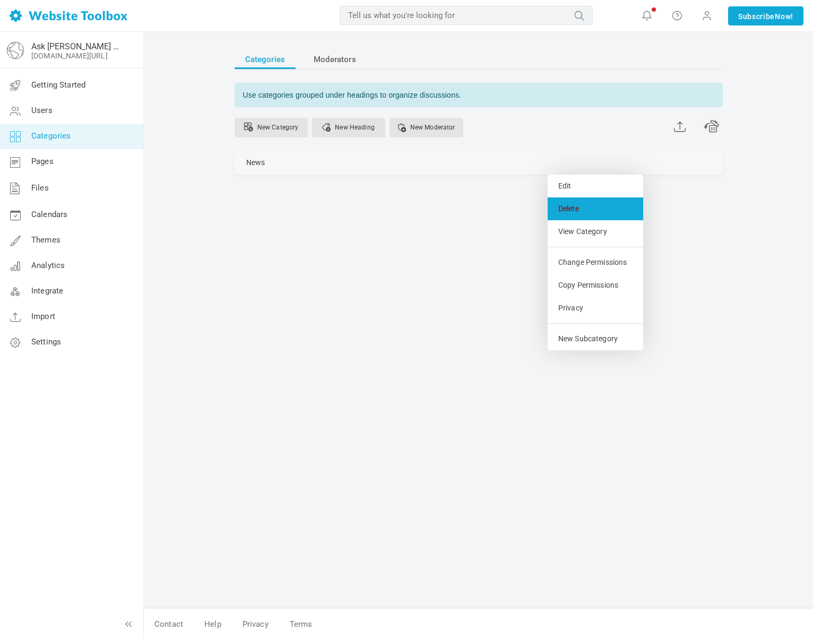
click at [576, 212] on link "Delete" at bounding box center [596, 208] width 96 height 23
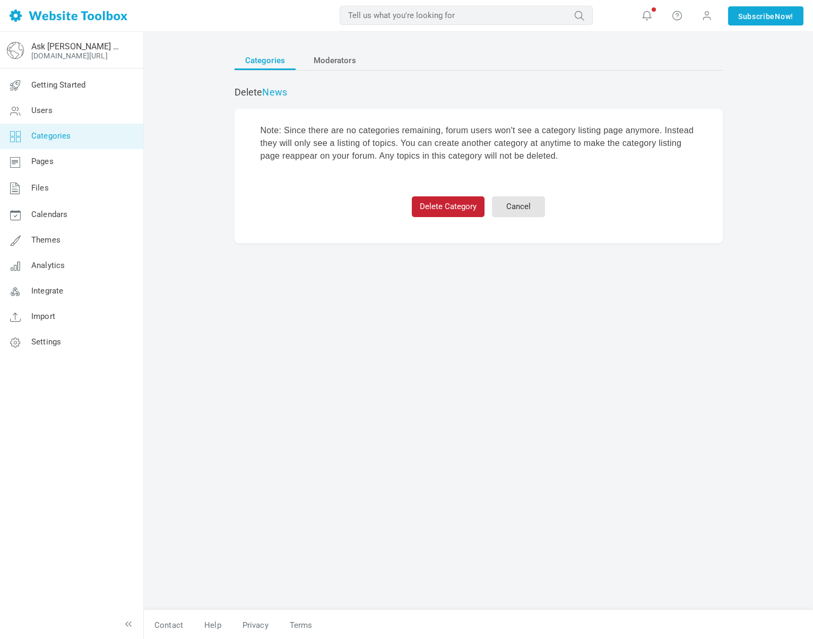
click at [474, 210] on button "Delete Category" at bounding box center [448, 206] width 73 height 21
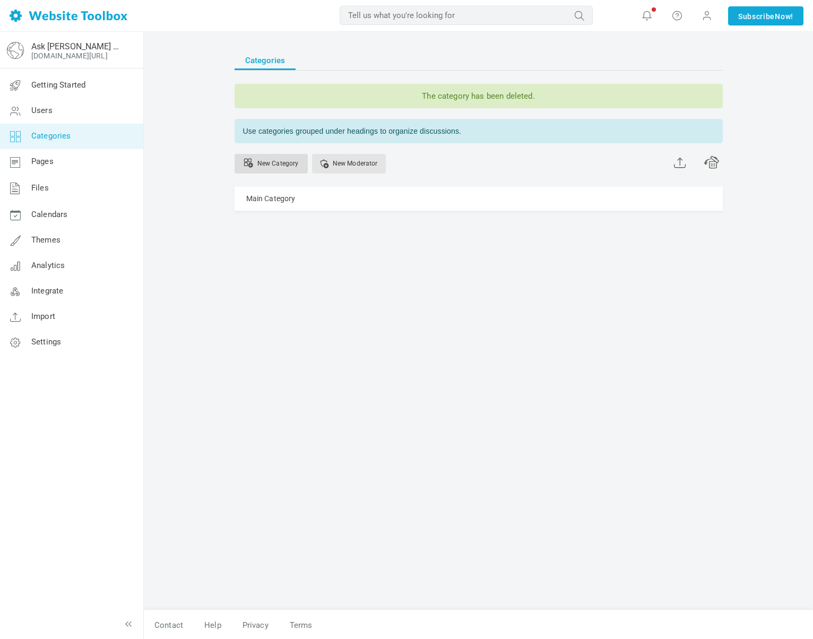
click at [292, 166] on link "New Category" at bounding box center [271, 164] width 73 height 20
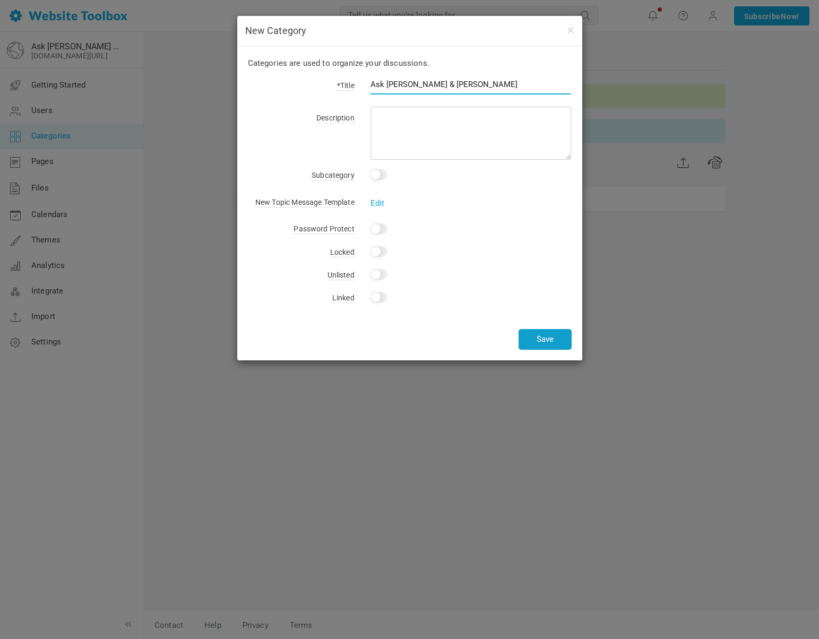
type input "Ask [PERSON_NAME] & [PERSON_NAME]"
click at [538, 338] on button "Save" at bounding box center [544, 339] width 53 height 21
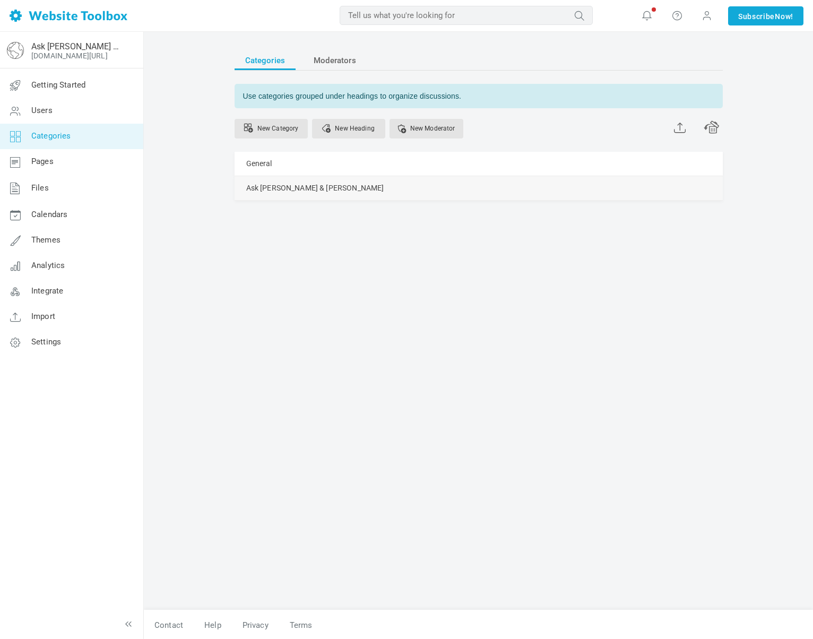
click at [545, 185] on div "Ask [PERSON_NAME] & [PERSON_NAME] [GEOGRAPHIC_DATA] Edit [GEOGRAPHIC_DATA] View…" at bounding box center [479, 188] width 488 height 24
click at [0, 0] on link "Manage" at bounding box center [0, 0] width 0 height 0
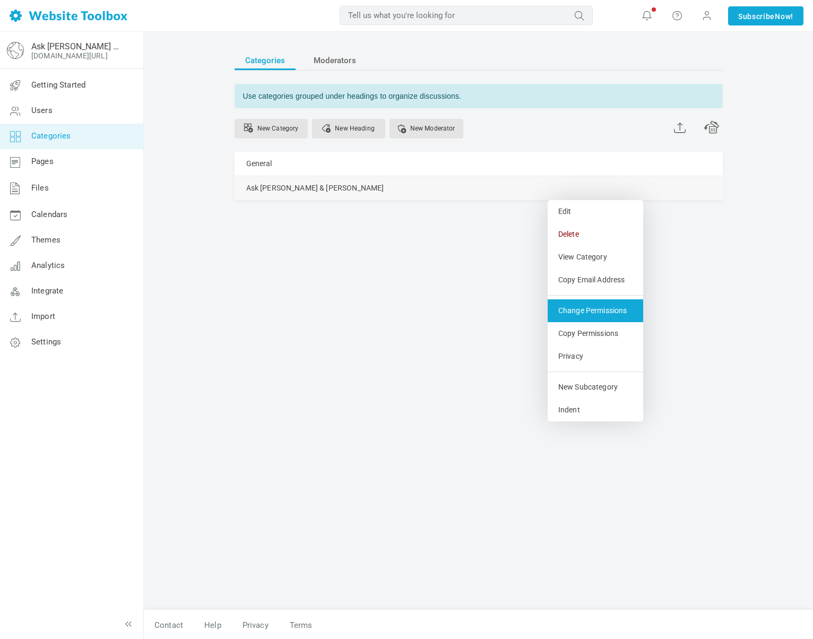
click at [602, 315] on link "Change Permissions" at bounding box center [596, 310] width 96 height 23
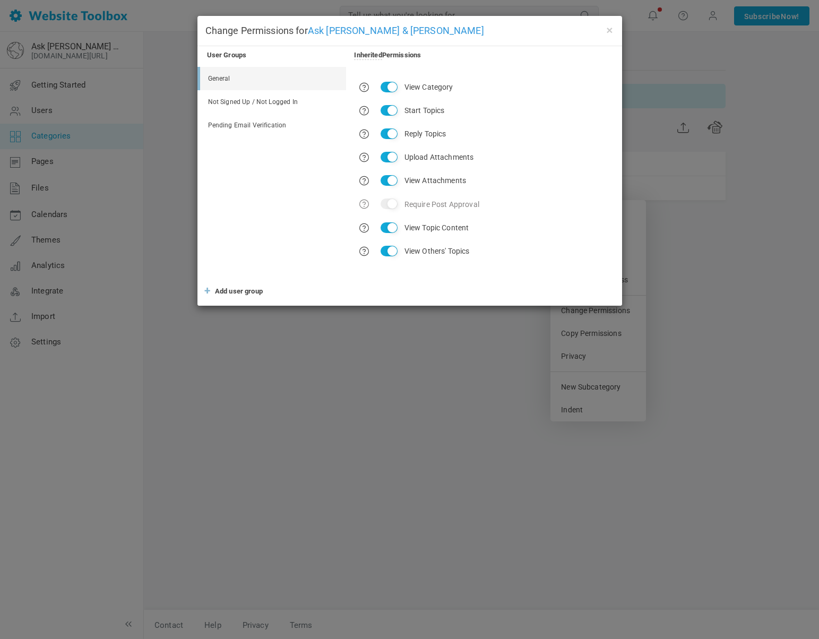
click at [237, 97] on link "Not Signed Up / Not Logged In" at bounding box center [273, 101] width 146 height 23
click at [235, 83] on link "General" at bounding box center [273, 78] width 146 height 23
click at [261, 104] on link "Not Signed Up / Not Logged In" at bounding box center [273, 101] width 146 height 23
click at [262, 125] on link "Pending Email Verification" at bounding box center [273, 125] width 146 height 23
click at [606, 29] on button "×" at bounding box center [610, 30] width 8 height 12
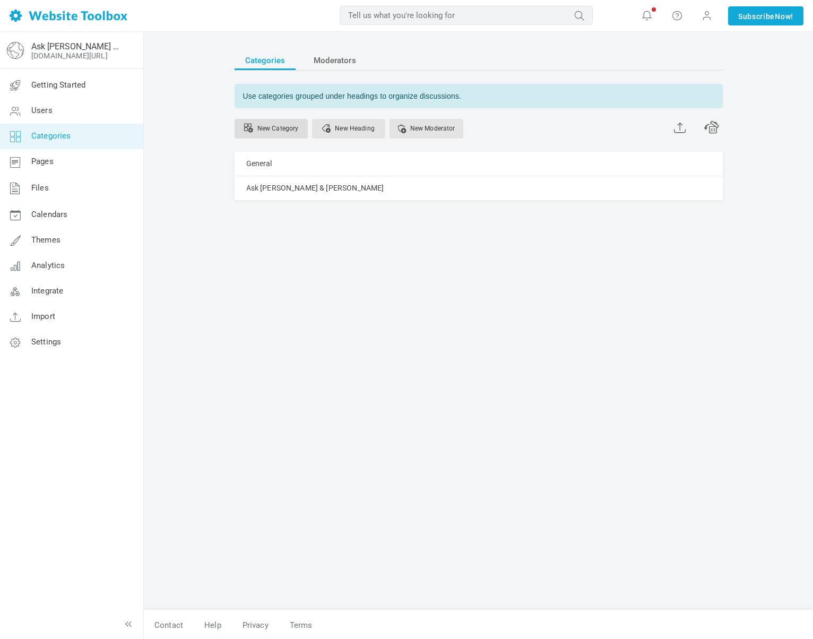
click at [270, 137] on link "New Category" at bounding box center [271, 129] width 73 height 20
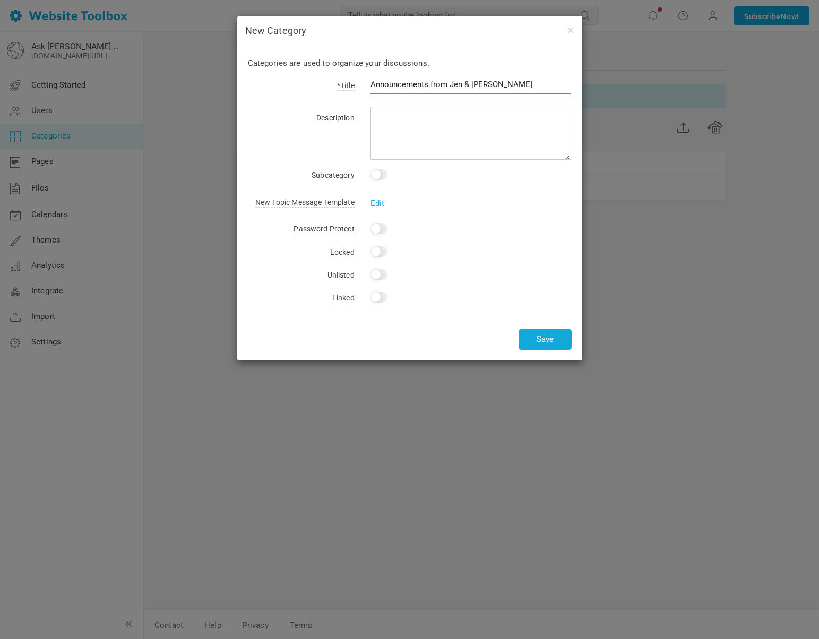
type input "Announcements from Jen & [PERSON_NAME]"
click at [378, 254] on input "Yes" at bounding box center [378, 251] width 17 height 11
checkbox input "true"
click at [540, 343] on button "Save" at bounding box center [544, 339] width 53 height 21
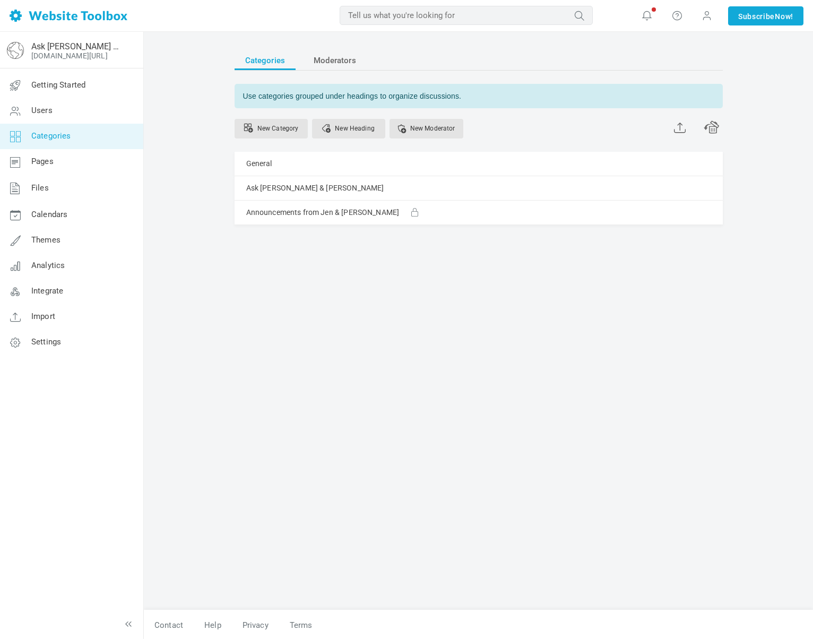
click at [558, 444] on div "Categories Moderators Use categories grouped under headings to organize discuss…" at bounding box center [479, 325] width 504 height 570
click at [275, 134] on link "New Category" at bounding box center [271, 129] width 73 height 20
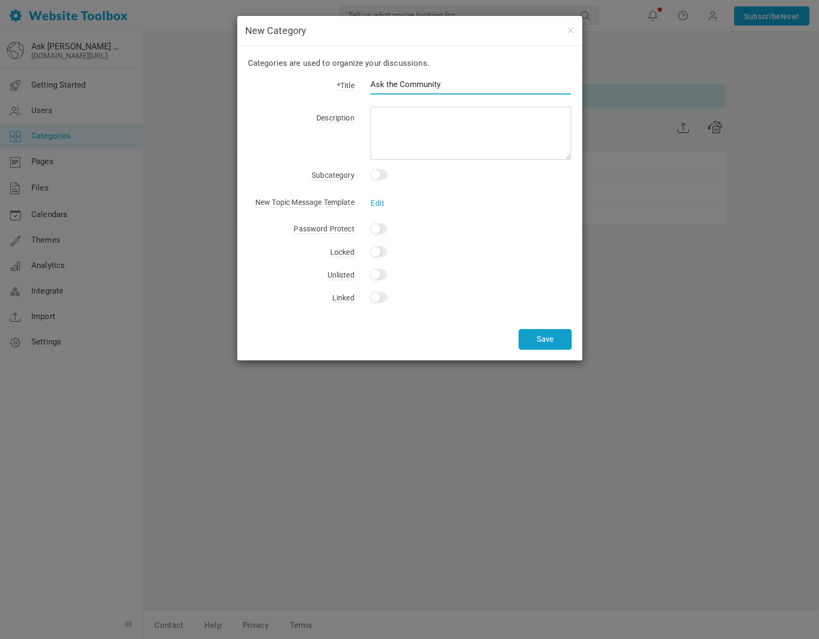
type input "Ask the Community"
click at [555, 341] on button "Save" at bounding box center [544, 339] width 53 height 21
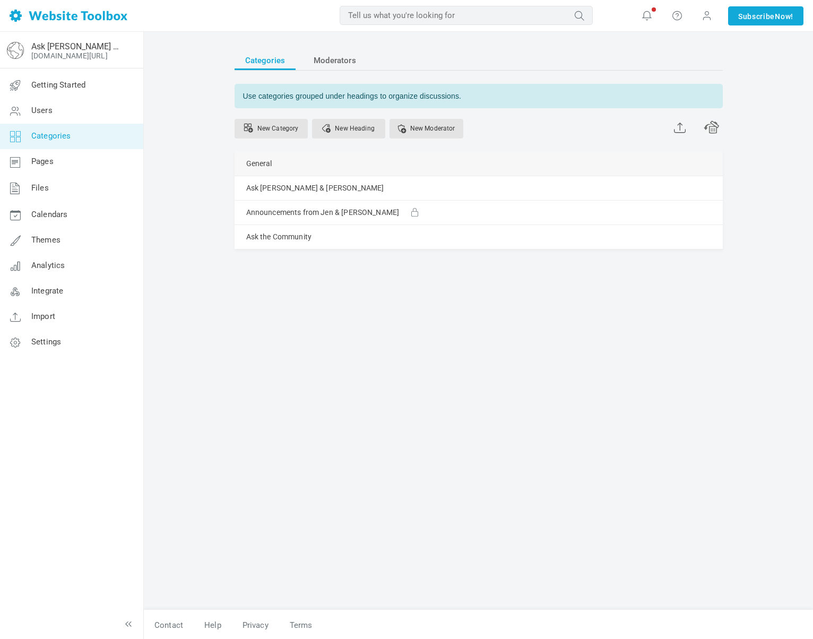
click at [0, 0] on link "Manage" at bounding box center [0, 0] width 0 height 0
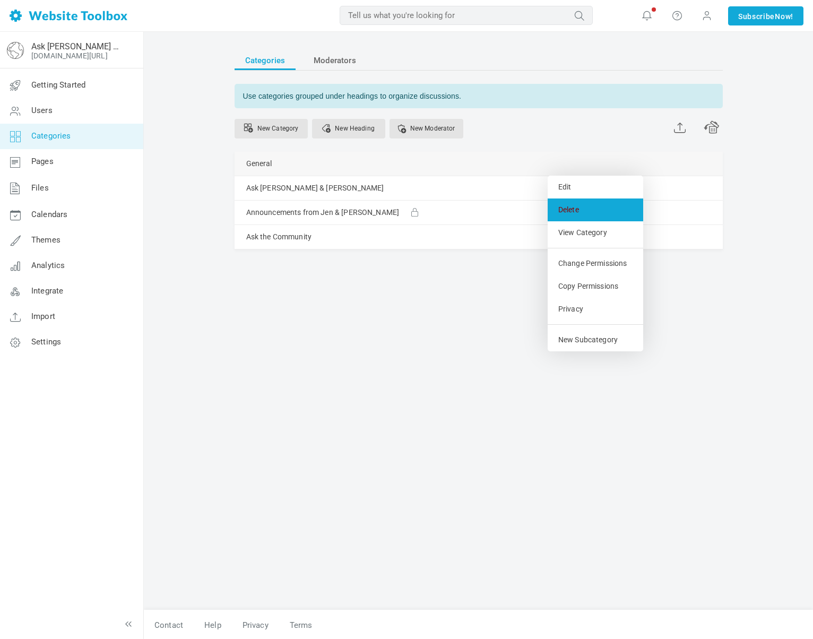
click at [565, 211] on link "Delete" at bounding box center [596, 209] width 96 height 23
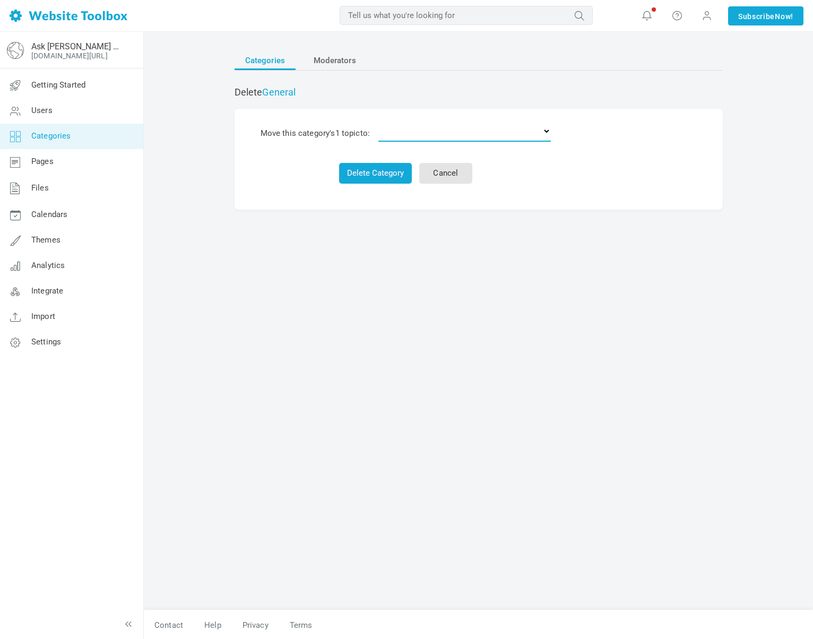
click at [383, 136] on select "Delete the topics Ask Jen & [PERSON_NAME] Announcements from Jen & [PERSON_NAME…" at bounding box center [464, 130] width 172 height 21
click at [348, 168] on button "Delete Category" at bounding box center [375, 173] width 73 height 21
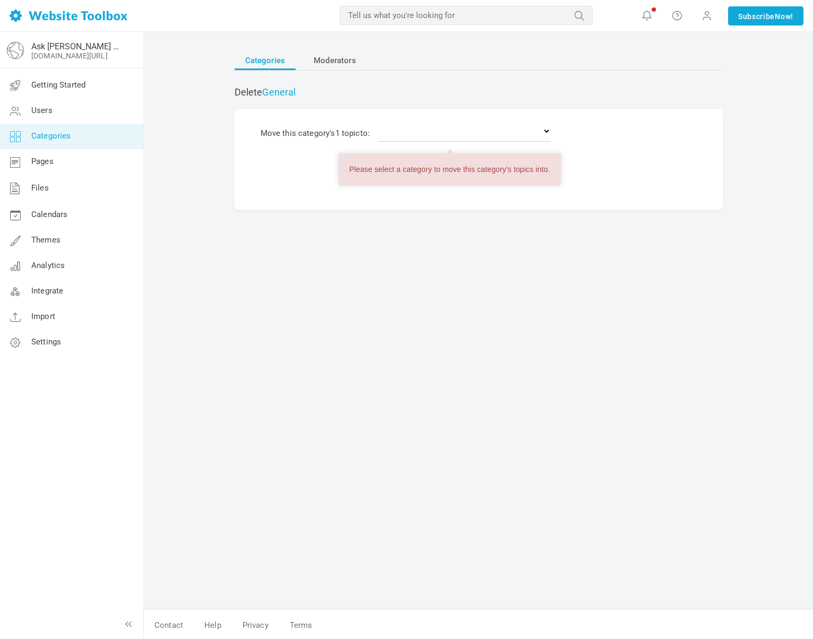
click at [278, 193] on form "Move this category's 1 topic to: Delete the topics Ask Jen & [PERSON_NAME] Anno…" at bounding box center [479, 159] width 488 height 101
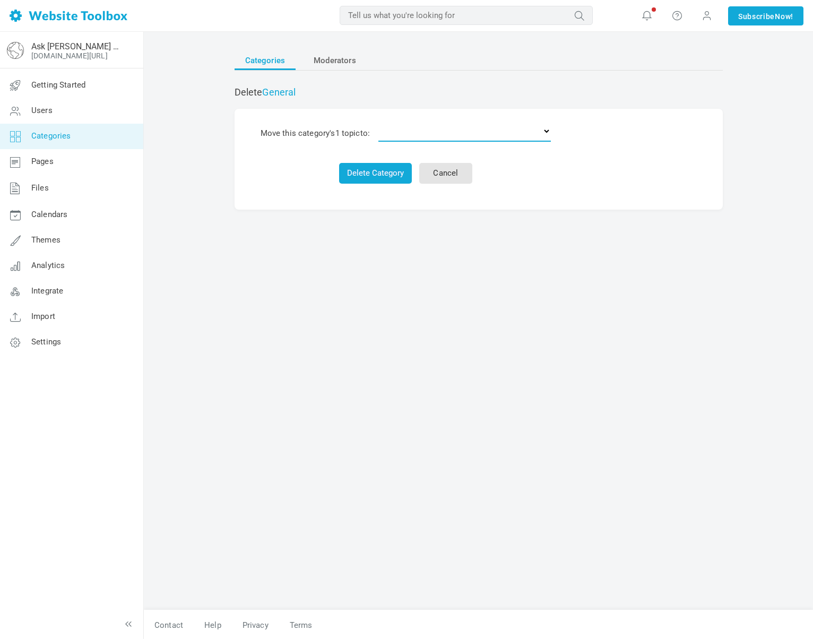
click at [400, 128] on select "Delete the topics Ask Jen & Markus Announcements from Jen & Markus Ask the Comm…" at bounding box center [464, 130] width 172 height 21
select select "0"
click at [381, 120] on select "Delete the topics Ask Jen & Markus Announcements from Jen & Markus Ask the Comm…" at bounding box center [464, 130] width 172 height 21
click at [354, 176] on button "Delete Category & 1 topic" at bounding box center [375, 173] width 106 height 21
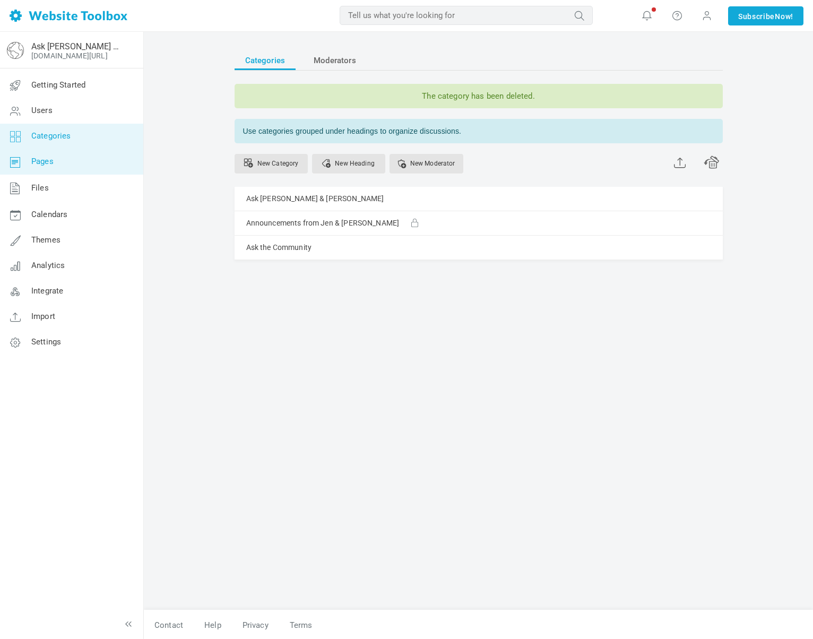
click at [53, 163] on span "Pages" at bounding box center [42, 162] width 22 height 10
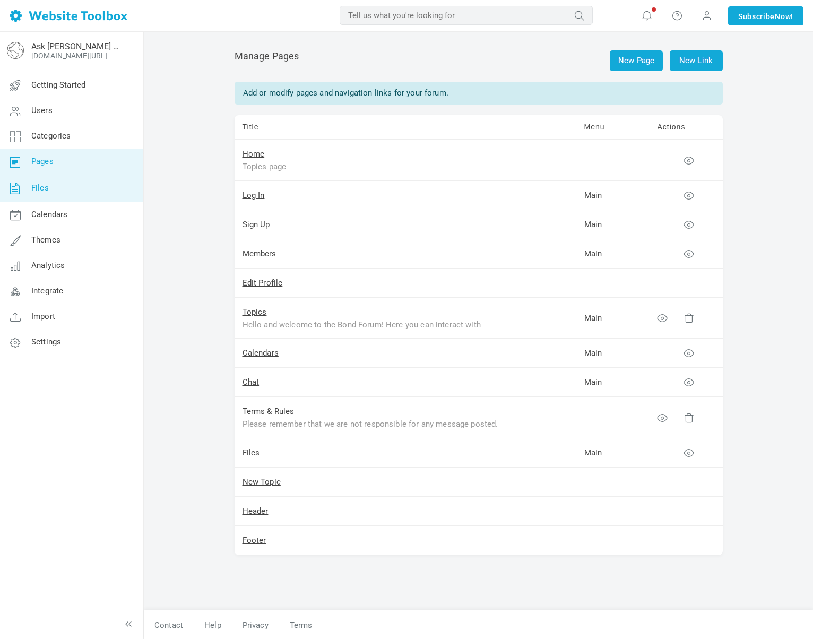
click at [76, 188] on link "Files" at bounding box center [71, 189] width 144 height 28
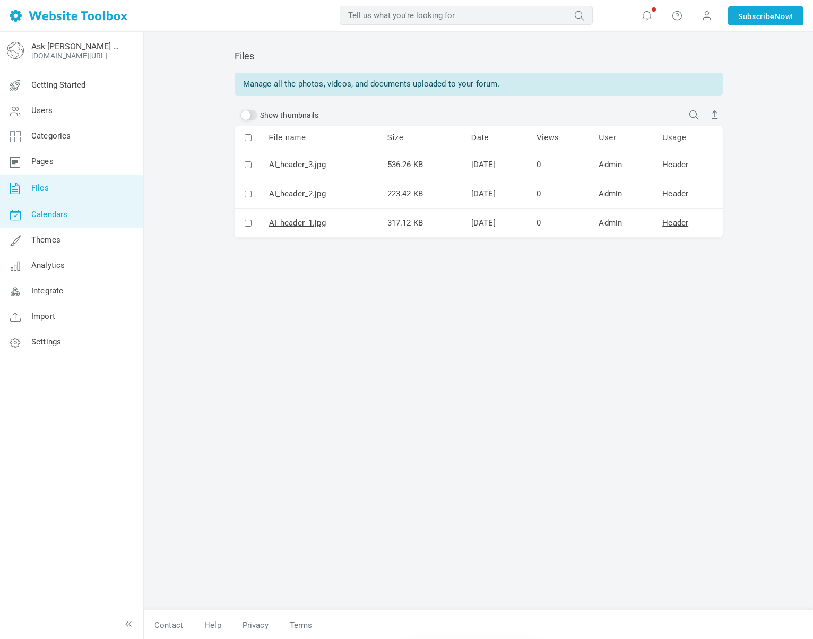
click at [87, 210] on link "Calendars" at bounding box center [71, 214] width 144 height 25
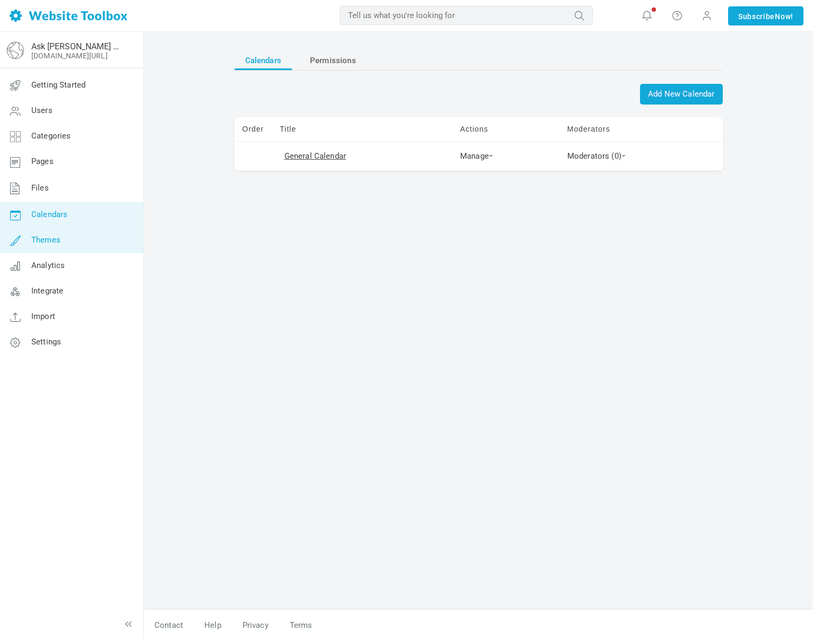
click at [88, 232] on link "Themes" at bounding box center [71, 240] width 144 height 25
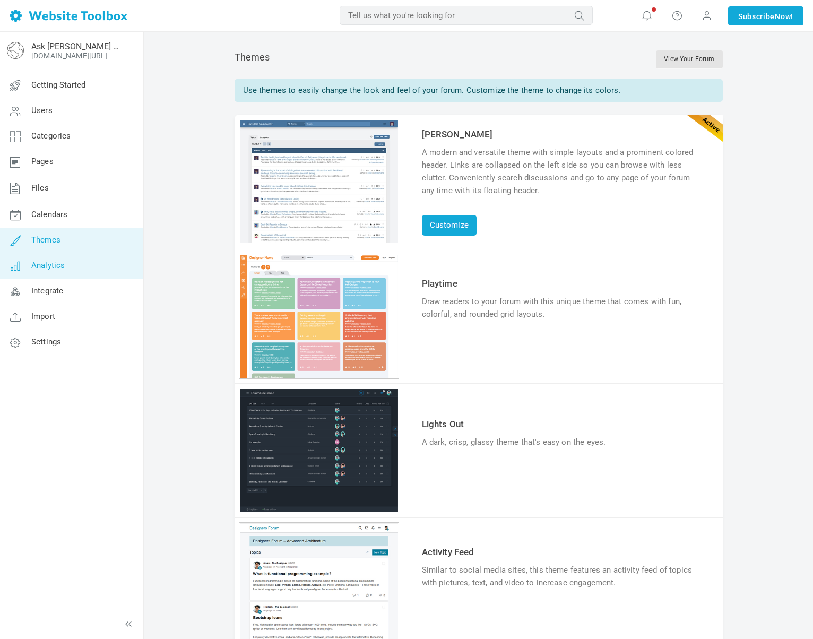
click at [79, 262] on link "Analytics" at bounding box center [71, 265] width 144 height 25
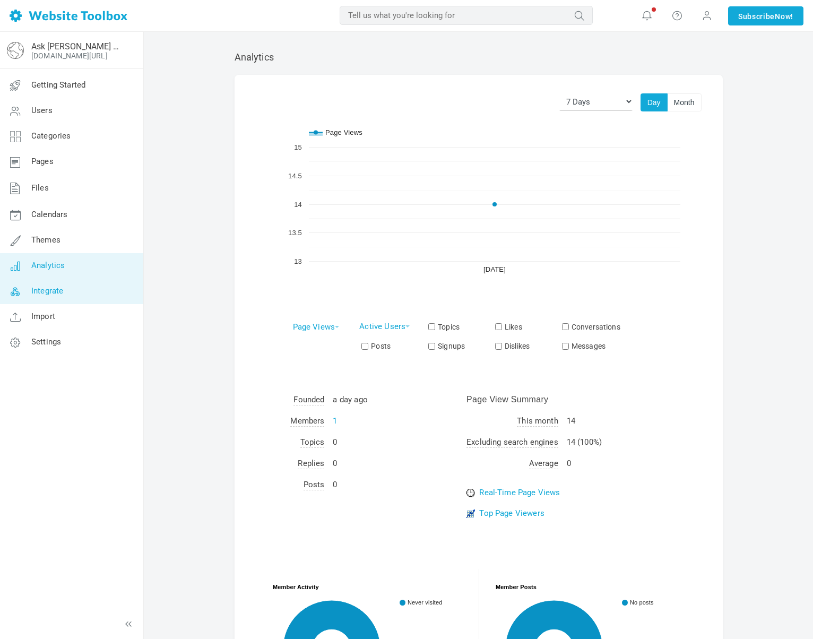
click at [93, 286] on link "Integrate" at bounding box center [71, 291] width 144 height 25
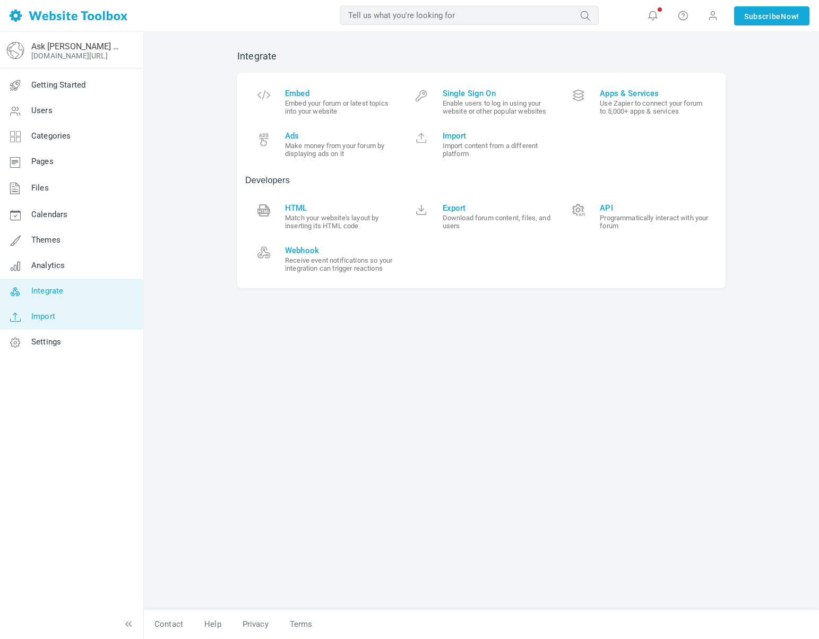
click at [90, 324] on link "Import" at bounding box center [71, 316] width 144 height 25
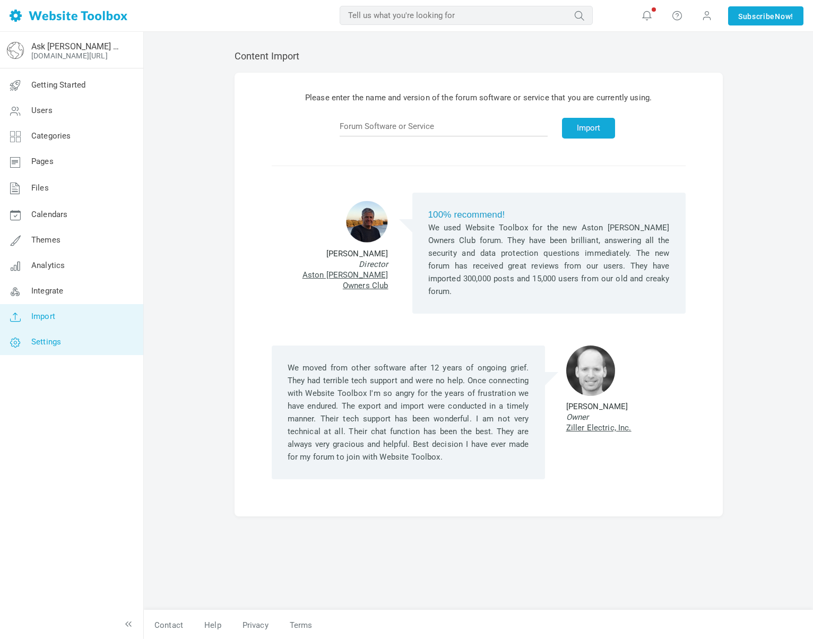
click at [93, 351] on link "Settings" at bounding box center [71, 342] width 144 height 25
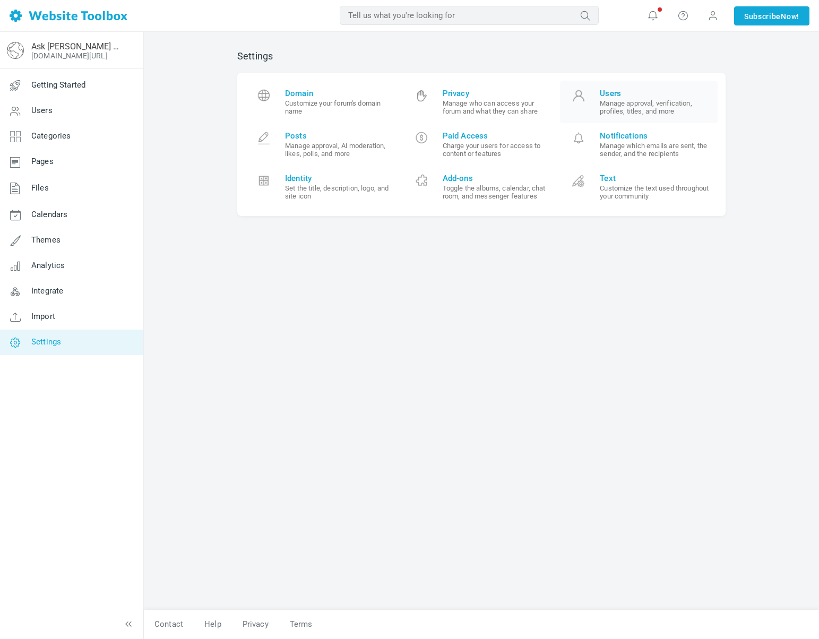
click at [641, 113] on small "Manage approval, verification, profiles, titles, and more" at bounding box center [655, 107] width 110 height 16
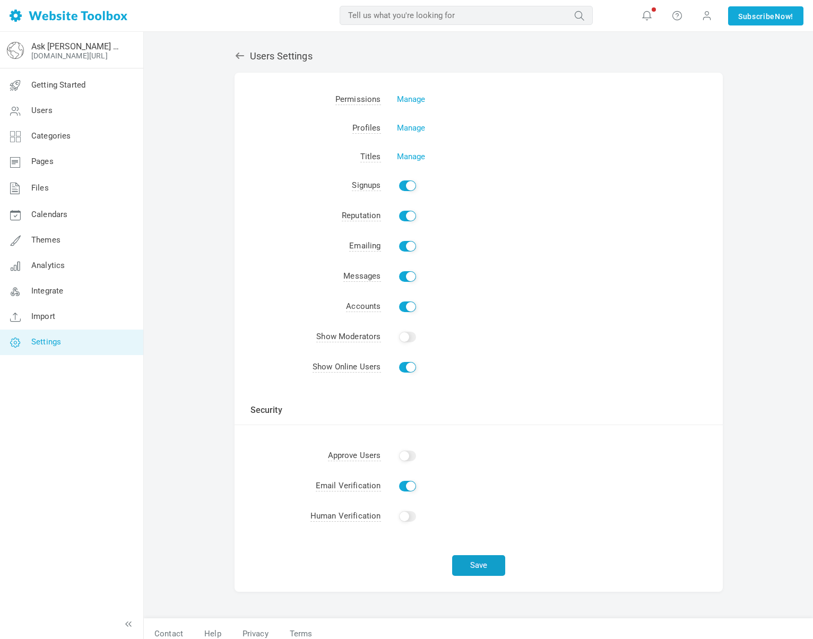
click at [488, 565] on button "Save" at bounding box center [478, 565] width 53 height 21
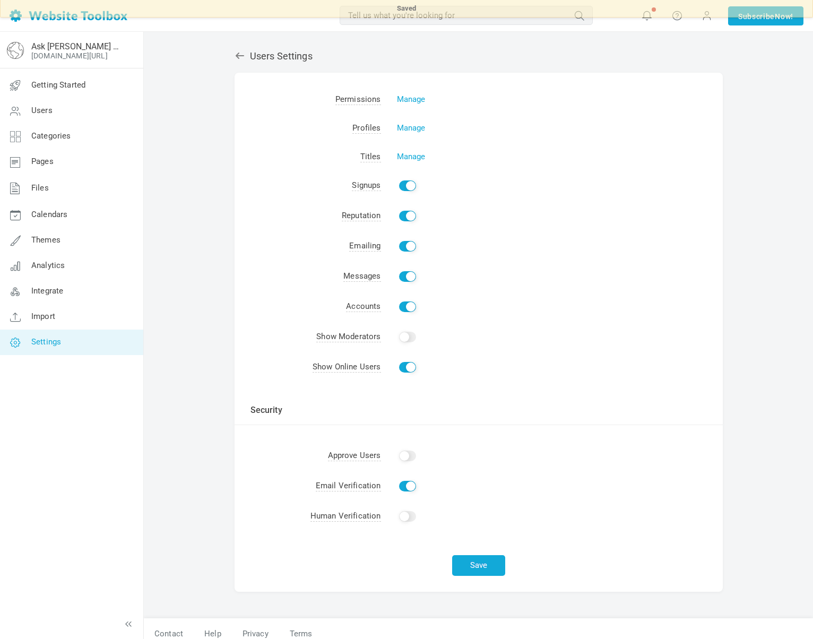
click at [237, 52] on icon at bounding box center [240, 55] width 11 height 11
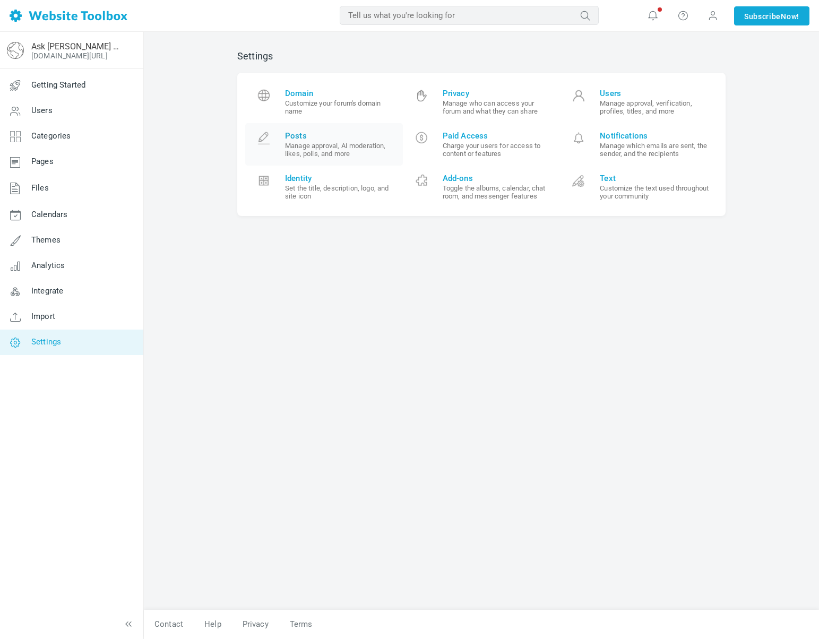
click at [340, 150] on small "Manage approval, AI moderation, likes, polls, and more" at bounding box center [340, 150] width 110 height 16
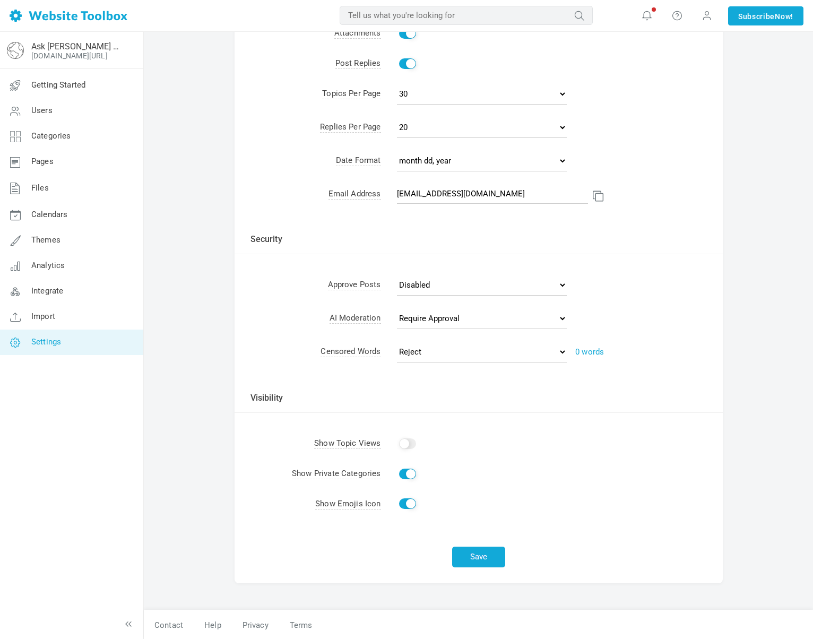
scroll to position [128, 0]
click at [478, 556] on button "Save" at bounding box center [478, 556] width 53 height 21
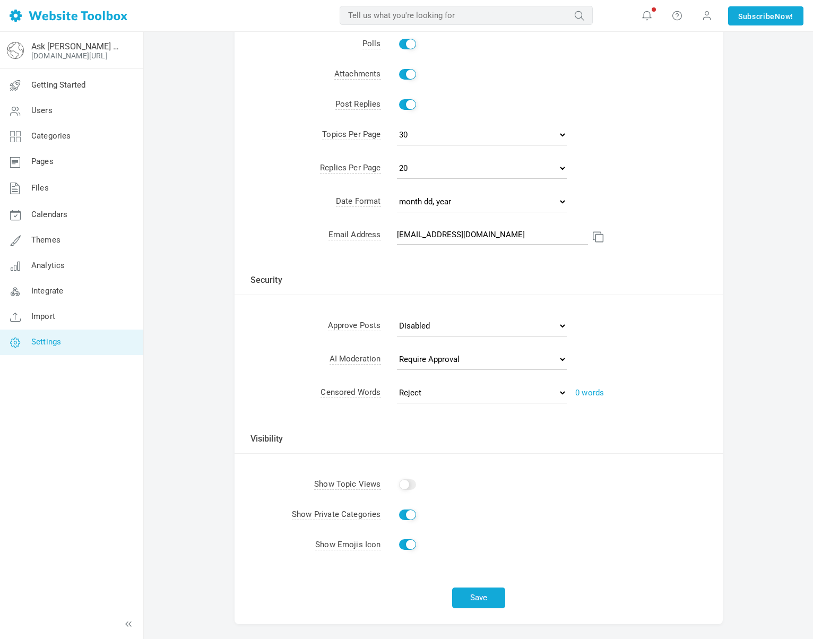
scroll to position [0, 0]
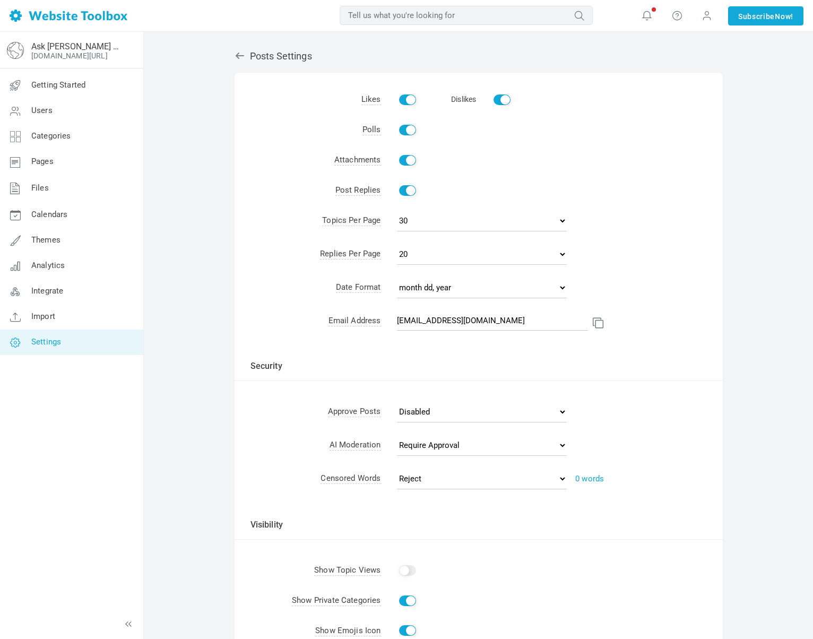
click at [240, 67] on div "Posts Settings Albums Enable Calendar Enable Chat Room Enable Settings Messenge…" at bounding box center [479, 388] width 504 height 697
click at [238, 63] on div "Posts Settings Albums Enable Calendar Enable Chat Room Enable Settings Messenge…" at bounding box center [479, 388] width 504 height 697
click at [238, 59] on icon at bounding box center [240, 55] width 11 height 11
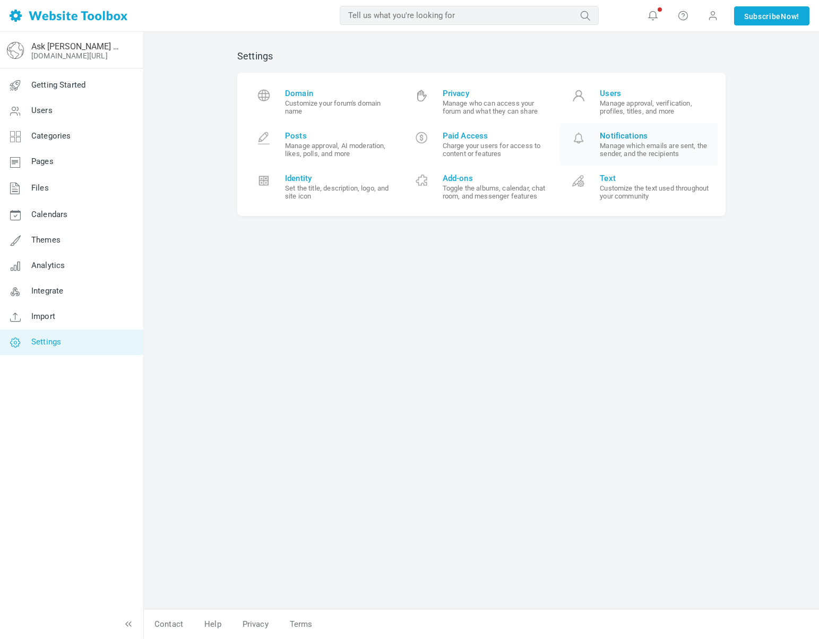
click at [617, 158] on link "Notifications Manage which emails are sent, the sender, and the recipients" at bounding box center [639, 144] width 158 height 42
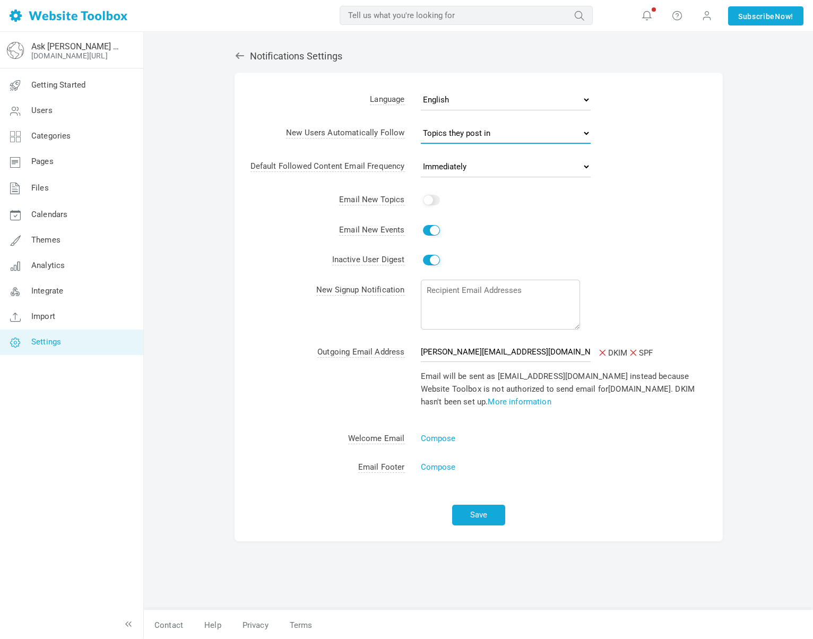
click at [483, 134] on select "No topics Topics they start Topics they post in All topics" at bounding box center [506, 133] width 170 height 21
click at [421, 123] on select "No topics Topics they start Topics they post in All topics" at bounding box center [506, 133] width 170 height 21
click at [474, 161] on select "Never Immediately Daily Weekly" at bounding box center [506, 166] width 170 height 21
click at [469, 513] on button "Save" at bounding box center [478, 515] width 53 height 21
click at [436, 195] on label "Yes" at bounding box center [433, 199] width 24 height 8
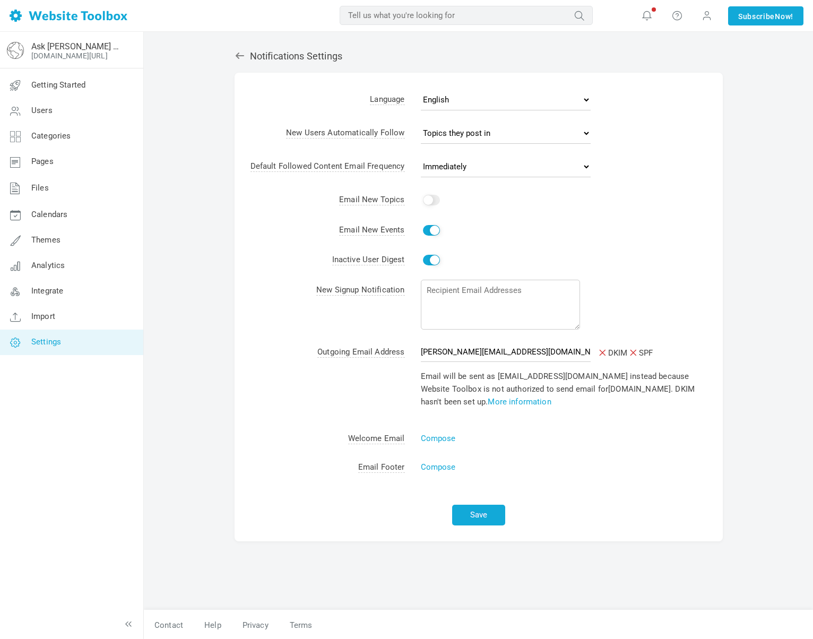
click at [436, 195] on input "Yes" at bounding box center [431, 200] width 17 height 11
click at [423, 201] on input "Yes" at bounding box center [431, 200] width 17 height 11
checkbox input "false"
click at [446, 85] on td "Bahasa Indonesia български език Czech Dansk Deutsch English Español Finnish Fra…" at bounding box center [564, 101] width 318 height 33
click at [460, 105] on select "Bahasa Indonesia български език Czech Dansk Deutsch English Español Finnish Fra…" at bounding box center [506, 99] width 170 height 21
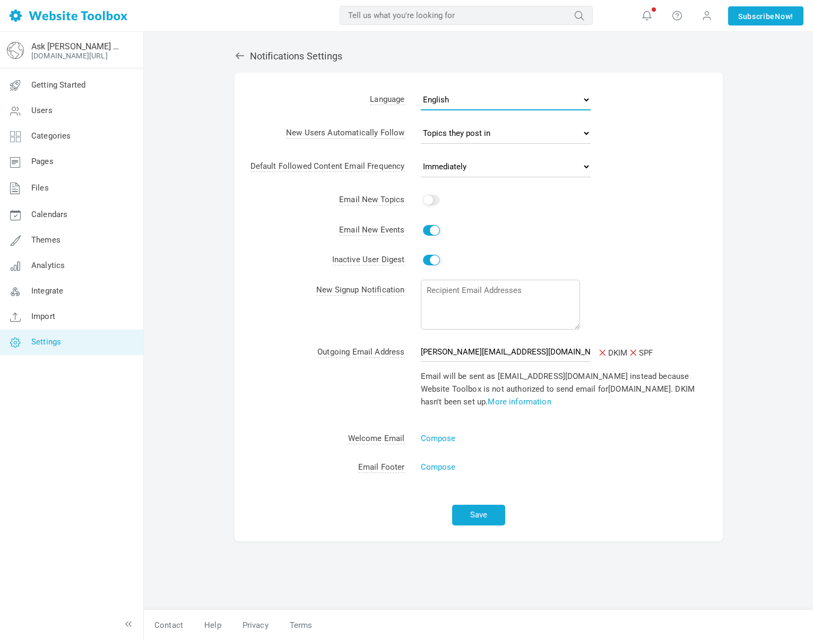
click at [421, 89] on select "Bahasa Indonesia български език Czech Dansk Deutsch English Español Finnish Fra…" at bounding box center [506, 99] width 170 height 21
click at [466, 135] on select "No topics Topics they start Topics they post in All topics" at bounding box center [506, 133] width 170 height 21
click at [490, 512] on button "Save" at bounding box center [478, 515] width 53 height 21
click at [669, 19] on link at bounding box center [677, 15] width 17 height 17
click at [699, 47] on link "Help" at bounding box center [709, 44] width 80 height 21
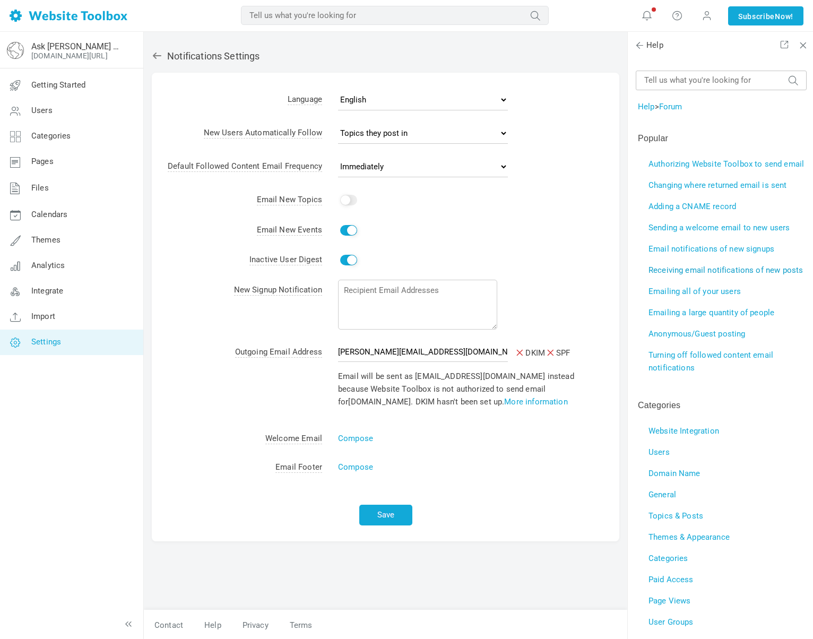
click at [665, 275] on link "Receiving email notifications of new posts" at bounding box center [726, 270] width 154 height 10
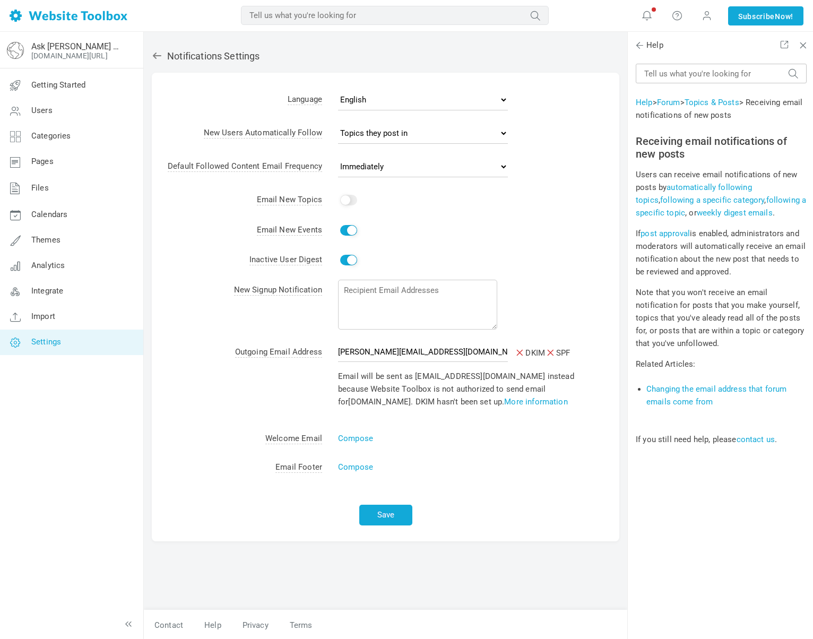
drag, startPoint x: 707, startPoint y: 232, endPoint x: 808, endPoint y: 271, distance: 107.8
click at [808, 271] on div "Help > Forum > Topics & Posts > Receiving email notifications of new posts Rece…" at bounding box center [720, 362] width 185 height 607
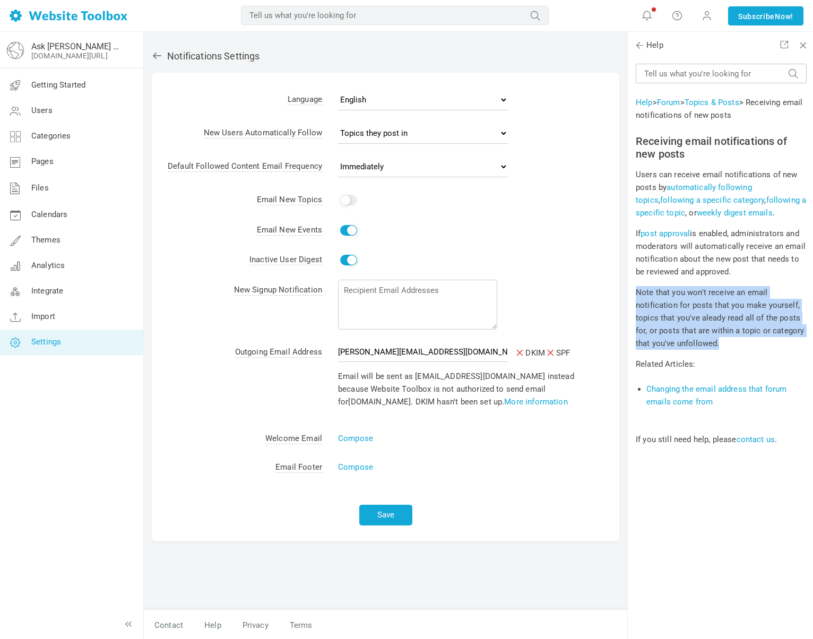
drag, startPoint x: 636, startPoint y: 297, endPoint x: 805, endPoint y: 344, distance: 175.6
click at [805, 344] on p "Note that you won't receive an email notification for posts that you make yours…" at bounding box center [721, 318] width 171 height 64
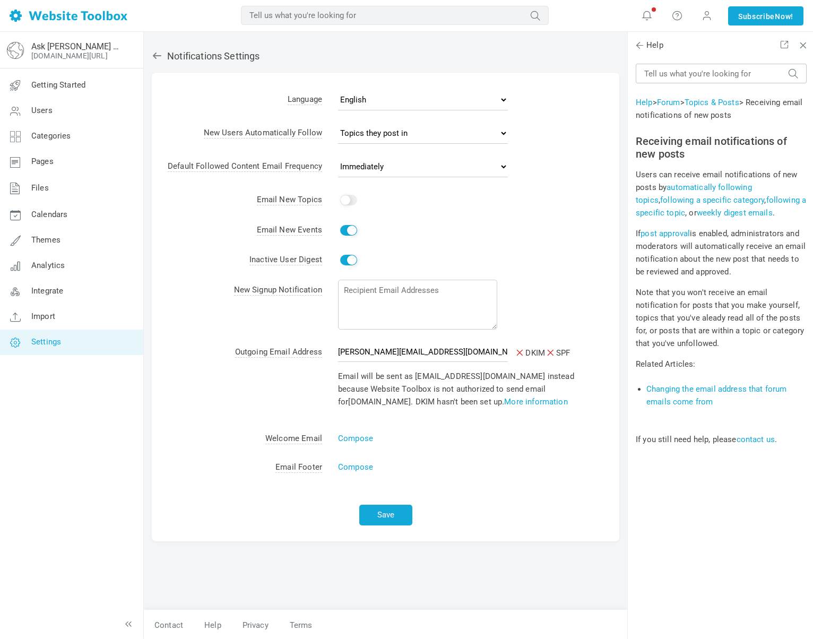
click at [675, 483] on div "Help > Forum > Topics & Posts > Receiving email notifications of new posts Rece…" at bounding box center [720, 362] width 185 height 607
click at [390, 520] on button "Save" at bounding box center [385, 515] width 53 height 21
click at [383, 136] on select "No topics Topics they start Topics they post in All topics" at bounding box center [423, 133] width 170 height 21
click at [382, 139] on select "No topics Topics they start Topics they post in All topics" at bounding box center [423, 133] width 170 height 21
click at [477, 213] on td "Yes" at bounding box center [470, 200] width 297 height 30
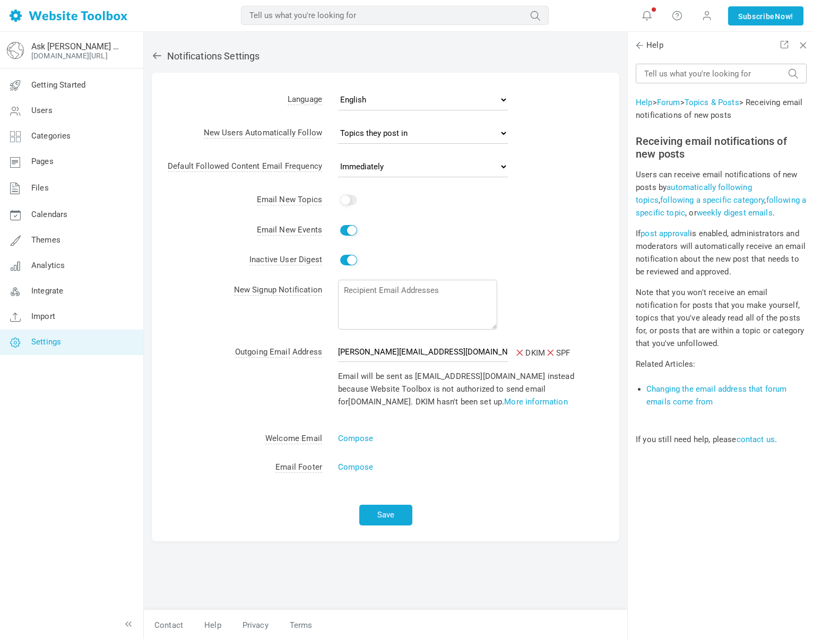
click at [515, 244] on td "Yes" at bounding box center [470, 230] width 297 height 30
click at [746, 422] on p "If you still need help, please contact us ." at bounding box center [721, 432] width 171 height 25
click at [767, 436] on link "contact us" at bounding box center [756, 440] width 39 height 10
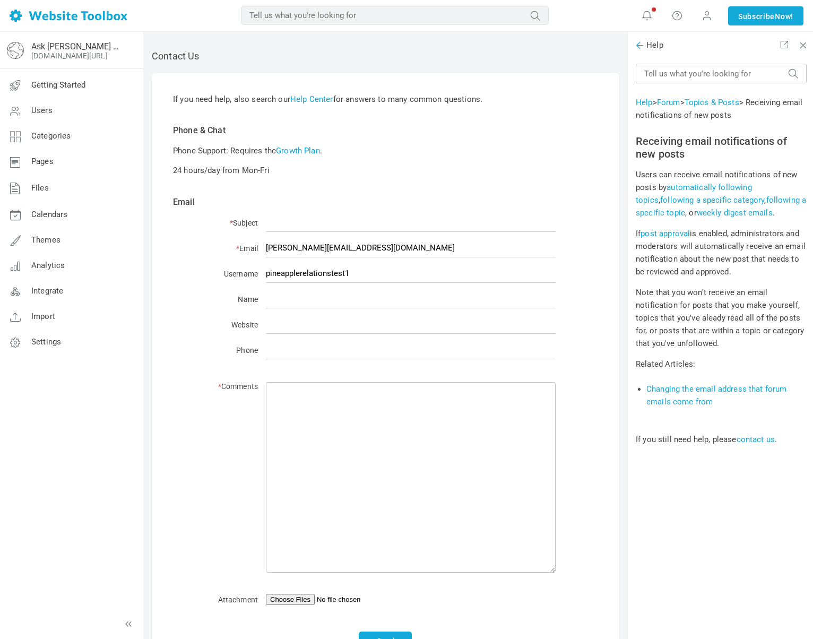
click at [639, 48] on span at bounding box center [639, 45] width 11 height 11
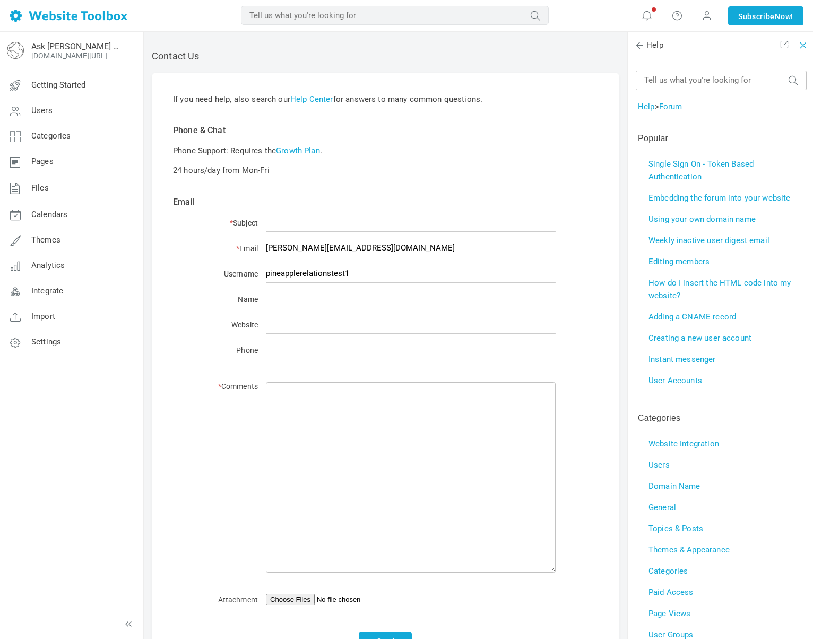
click at [798, 47] on span at bounding box center [801, 43] width 7 height 7
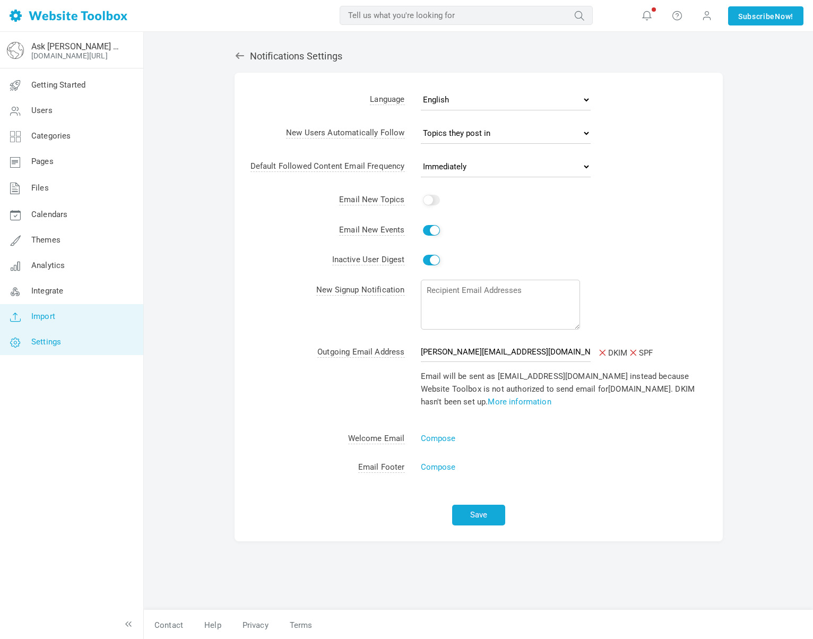
click at [125, 319] on link "Import" at bounding box center [71, 316] width 144 height 25
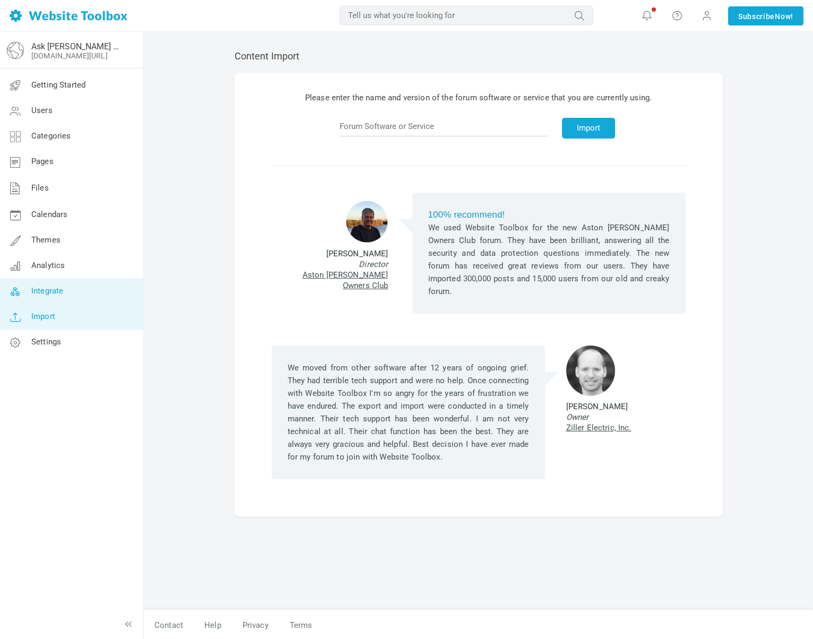
click at [96, 290] on link "Integrate" at bounding box center [71, 291] width 144 height 25
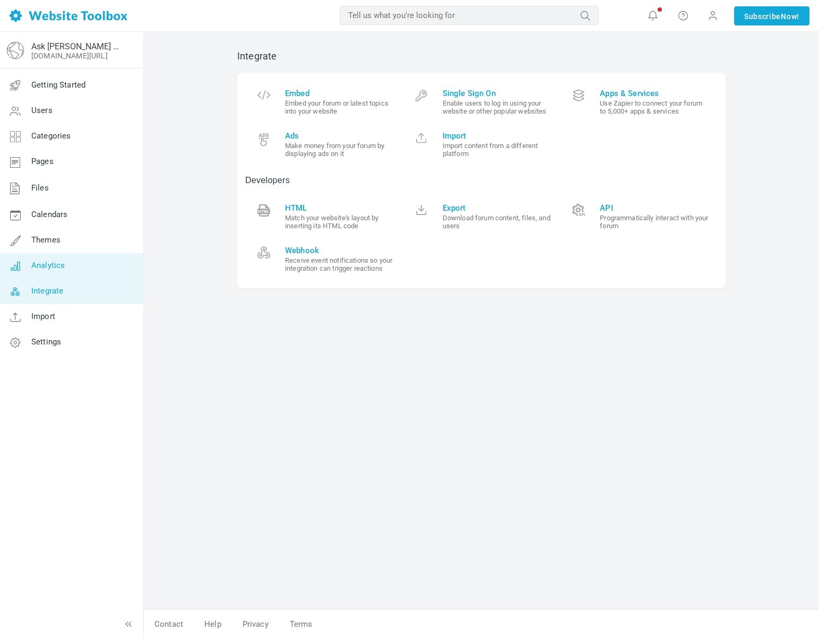
click at [85, 264] on link "Analytics" at bounding box center [71, 265] width 144 height 25
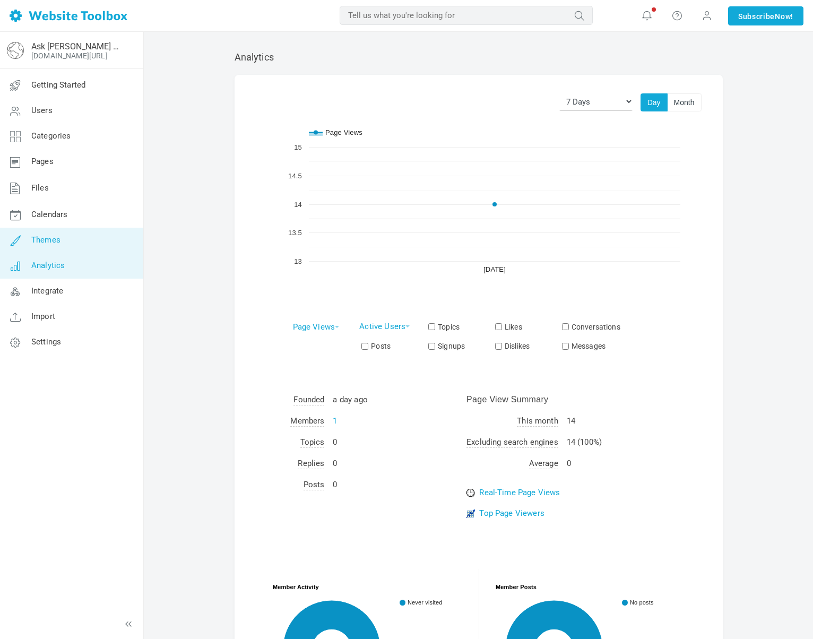
click at [79, 249] on link "Themes" at bounding box center [71, 240] width 144 height 25
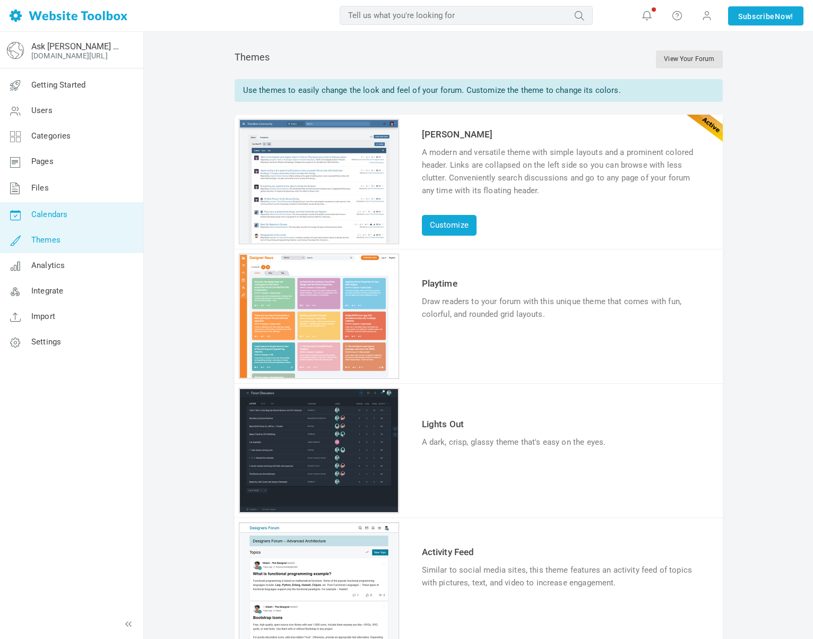
click at [75, 222] on link "Calendars" at bounding box center [71, 214] width 144 height 25
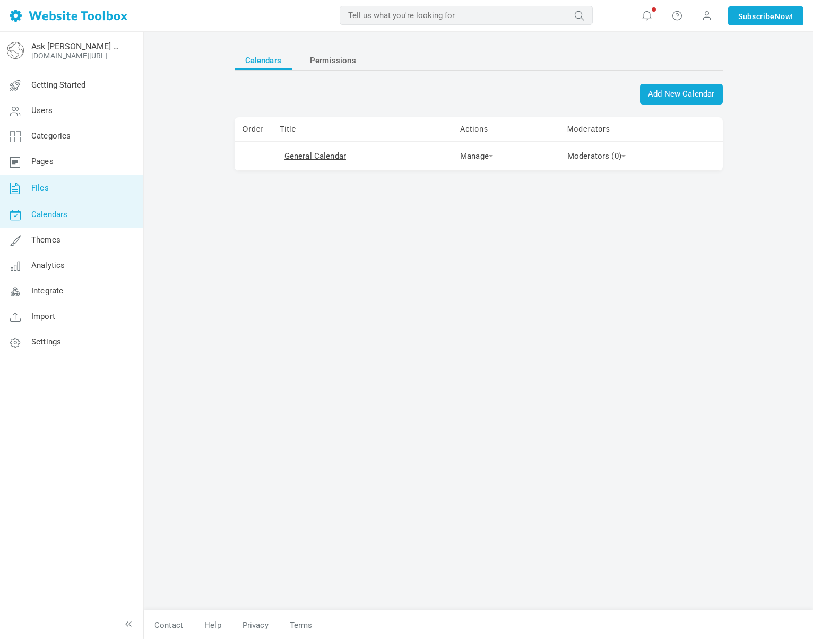
click at [73, 198] on link "Files" at bounding box center [71, 189] width 144 height 28
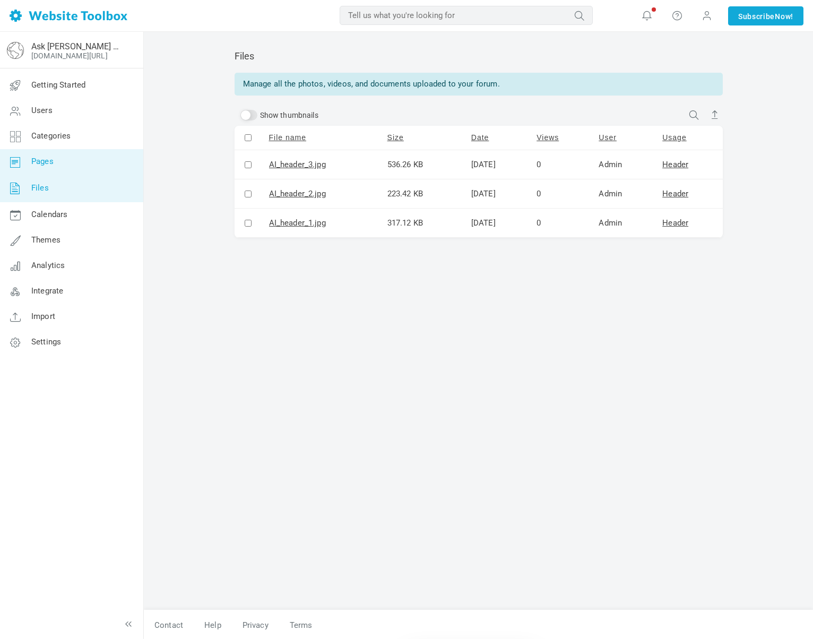
click at [70, 164] on link "Pages" at bounding box center [71, 161] width 144 height 25
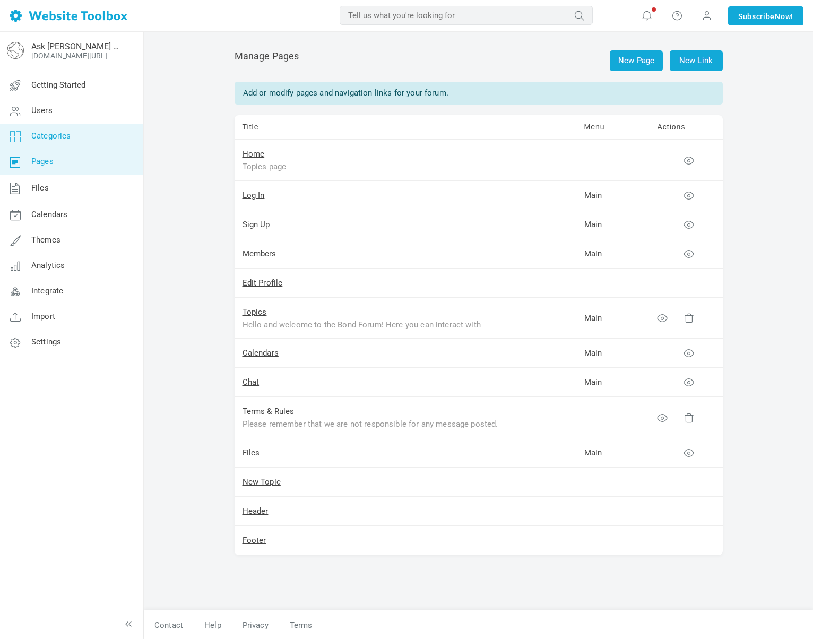
click at [72, 128] on link "Categories" at bounding box center [71, 136] width 144 height 25
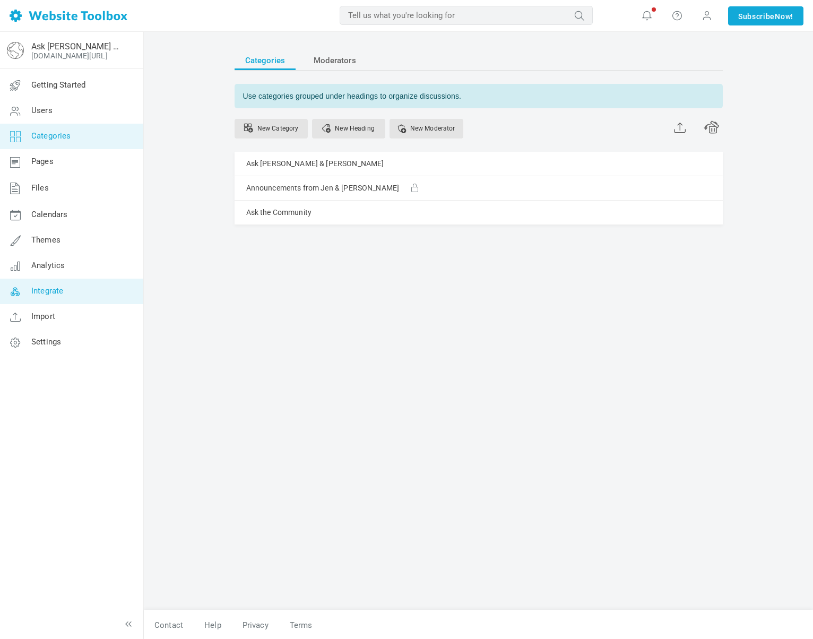
click at [84, 285] on link "Integrate" at bounding box center [71, 291] width 144 height 25
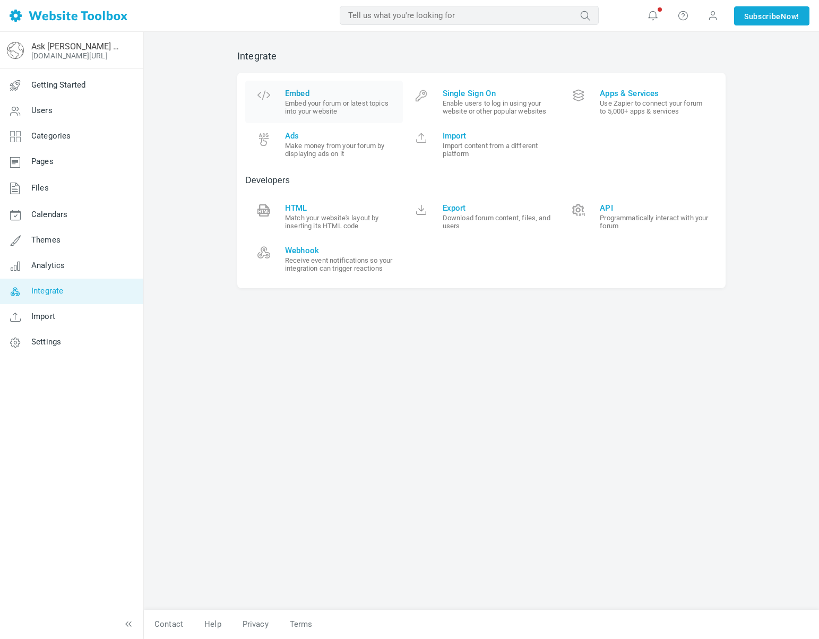
click at [300, 104] on small "Embed your forum or latest topics into your website" at bounding box center [340, 107] width 110 height 16
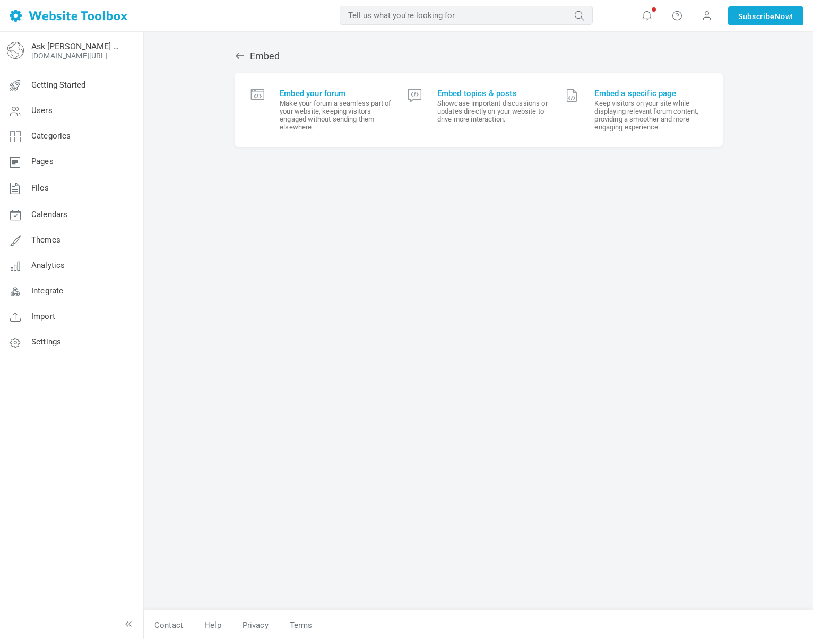
click at [452, 338] on div "Embed Embed your forum Make your forum a seamless part of your website, keeping…" at bounding box center [479, 325] width 504 height 570
click at [632, 11] on span "Notifications Your forum needs to use a subdomain for it to embed properly in t…" at bounding box center [647, 16] width 30 height 32
click at [642, 16] on icon at bounding box center [647, 16] width 11 height 12
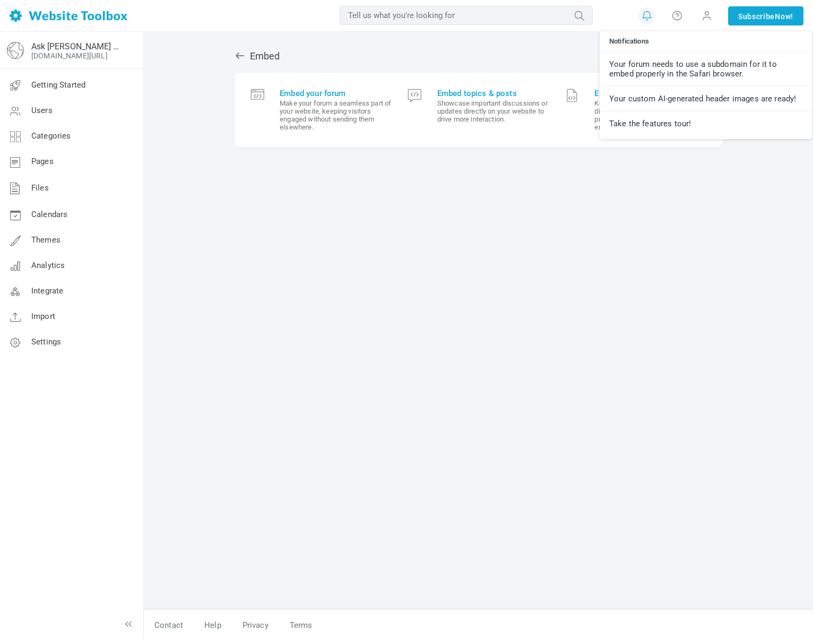
click at [579, 300] on div "Embed Embed your forum Make your forum a seamless part of your website, keeping…" at bounding box center [479, 325] width 504 height 570
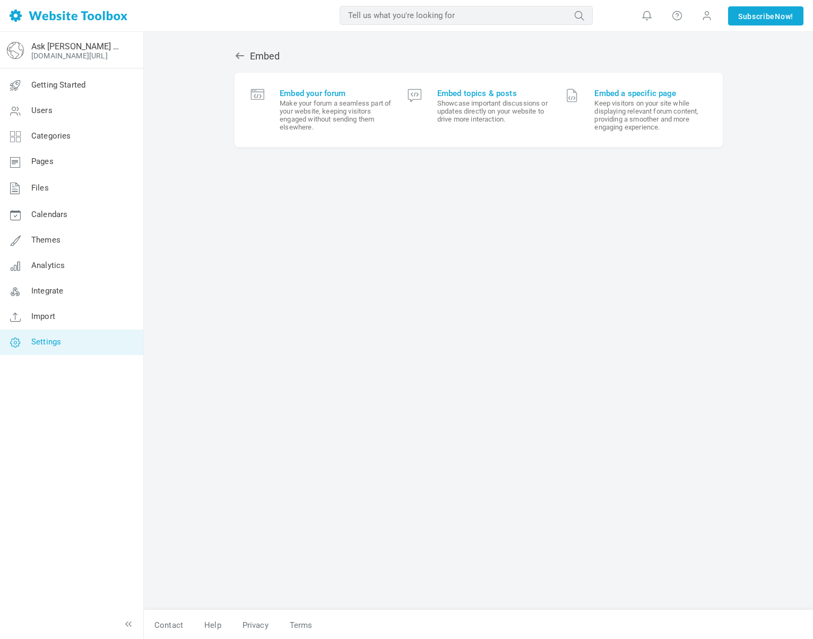
click at [54, 337] on span "Settings" at bounding box center [46, 342] width 30 height 10
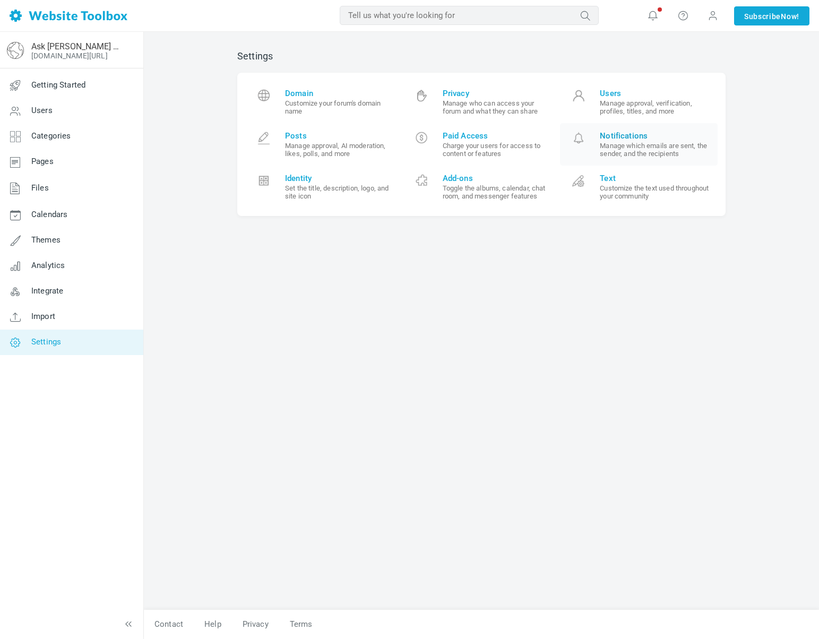
click at [628, 142] on small "Manage which emails are sent, the sender, and the recipients" at bounding box center [655, 150] width 110 height 16
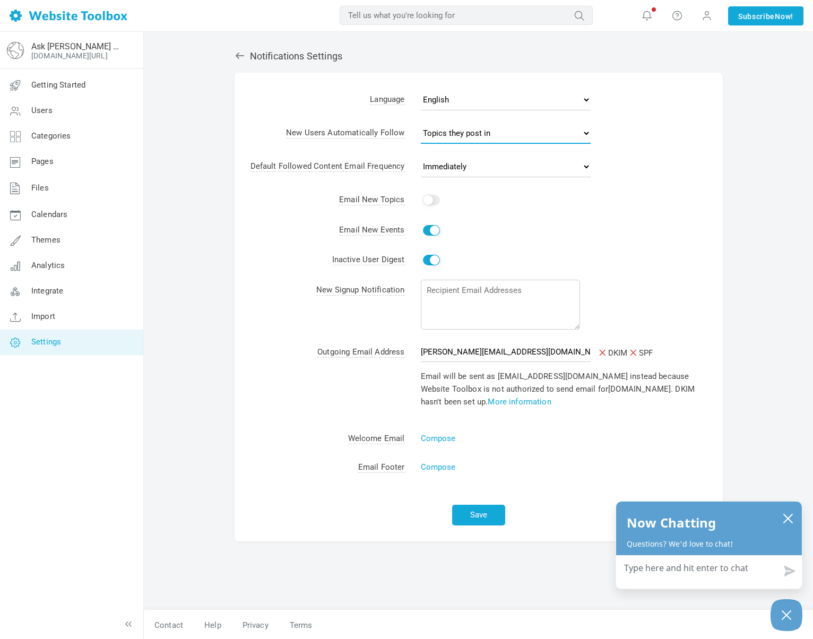
click at [451, 135] on select "No topics Topics they start Topics they post in All topics" at bounding box center [506, 133] width 170 height 21
